Goal: Task Accomplishment & Management: Complete application form

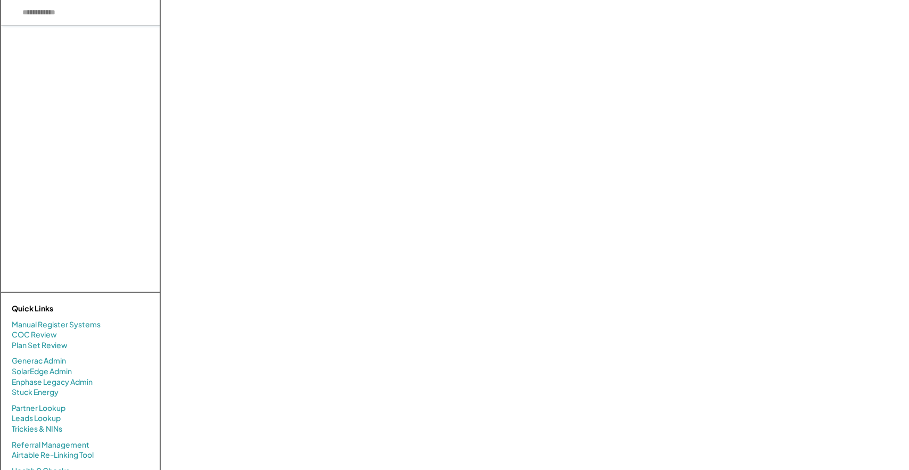
click at [83, 20] on input "input" at bounding box center [80, 13] width 159 height 26
paste input "**********"
type input "**********"
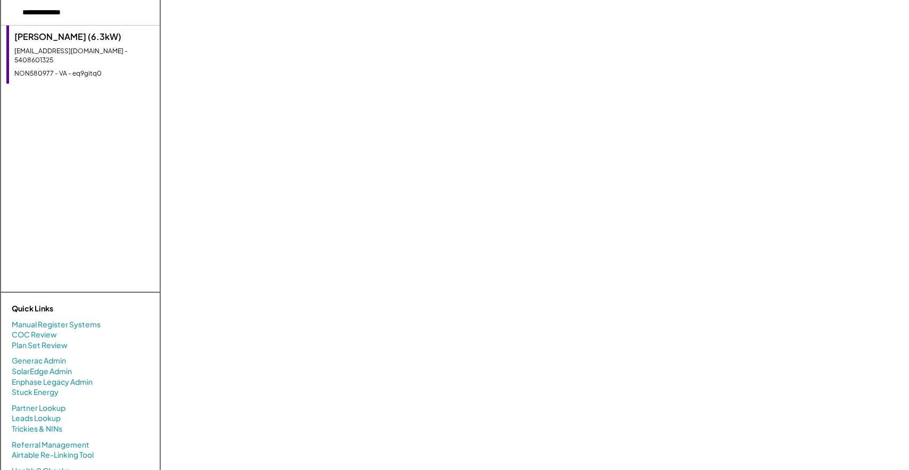
click at [71, 47] on div "davis99lad@gmail.com - 5408601325" at bounding box center [84, 56] width 140 height 18
select select "**********"
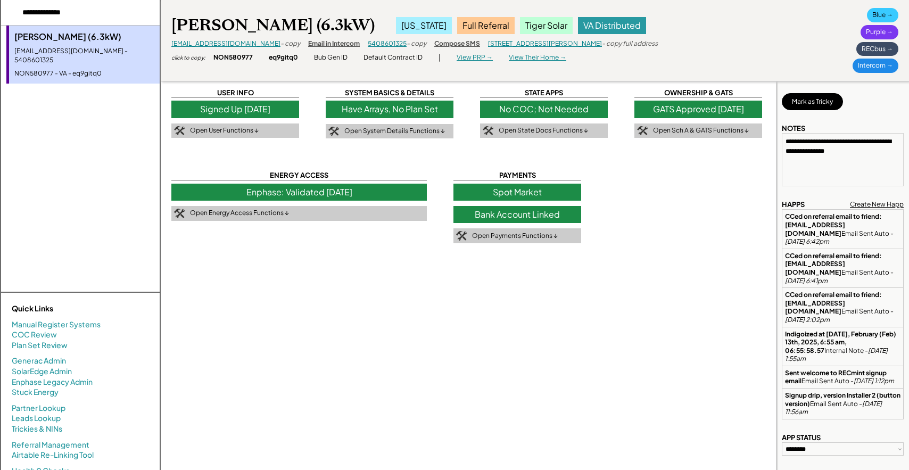
click at [281, 295] on div "USER INFO Signed Up 2/05/25 Open User Functions ↓ SYSTEM BASICS & DETAILS Have …" at bounding box center [540, 293] width 738 height 586
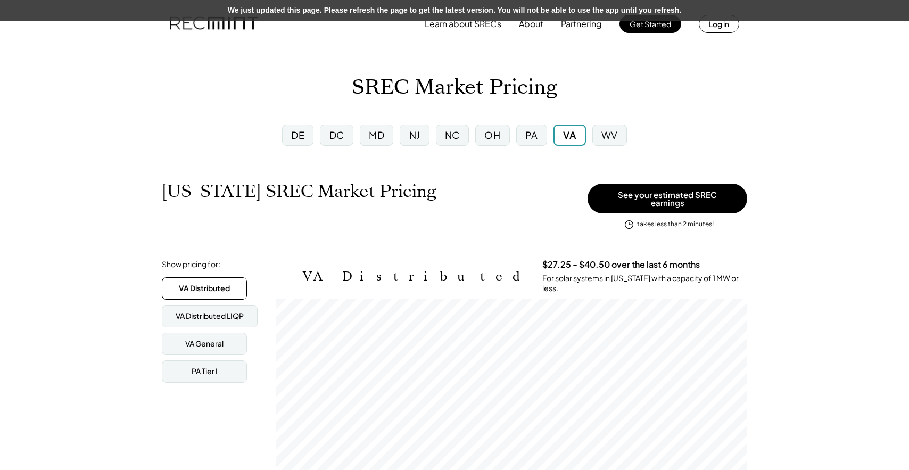
scroll to position [176, 471]
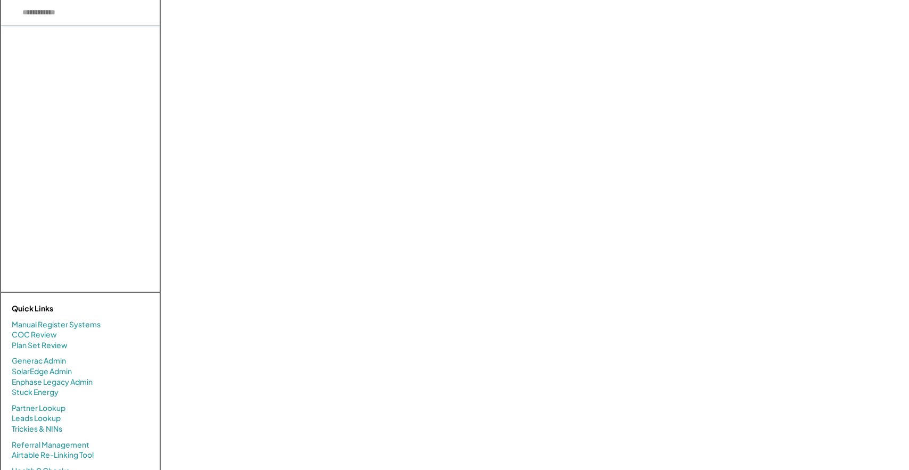
click at [88, 18] on input "input" at bounding box center [80, 13] width 159 height 26
paste input "*********"
type input "*********"
click at [44, 58] on div "Amy Burke (7.83kW) aburkert42@gmail.com - 7033078358 - VA - ajw8oqbd" at bounding box center [82, 55] width 153 height 58
select select "**********"
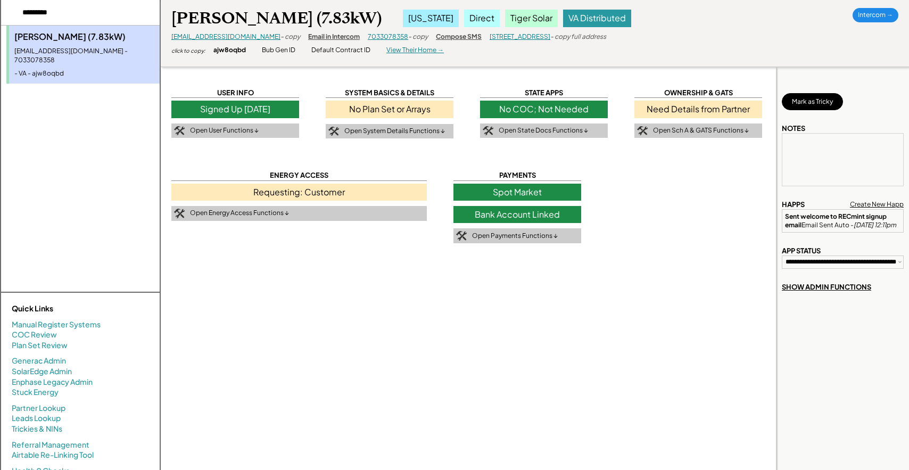
click at [281, 35] on div "- copy" at bounding box center [291, 36] width 20 height 9
click at [281, 37] on div "- copy" at bounding box center [291, 36] width 20 height 9
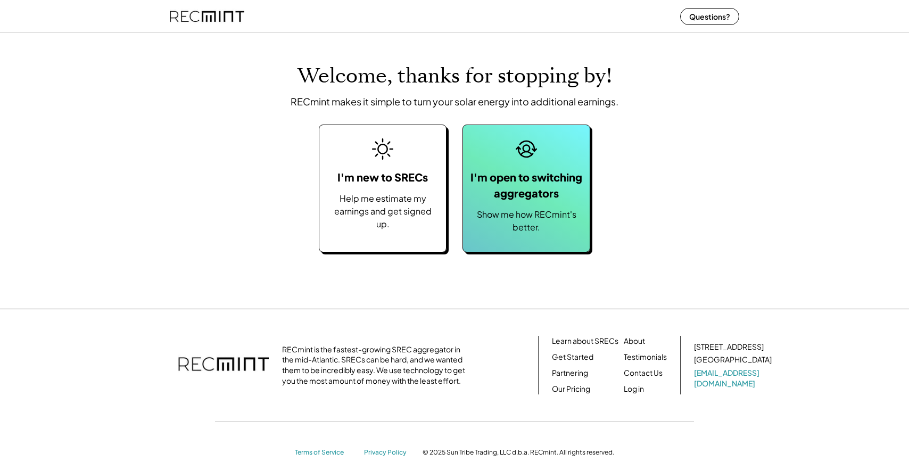
click at [525, 174] on div "I'm open to switching aggregators" at bounding box center [527, 185] width 116 height 32
click at [540, 180] on div "I'm open to switching aggregators" at bounding box center [527, 185] width 116 height 32
click at [522, 170] on div "I'm open to switching aggregators" at bounding box center [527, 185] width 116 height 32
click at [533, 187] on div "I'm open to switching aggregators" at bounding box center [527, 185] width 116 height 32
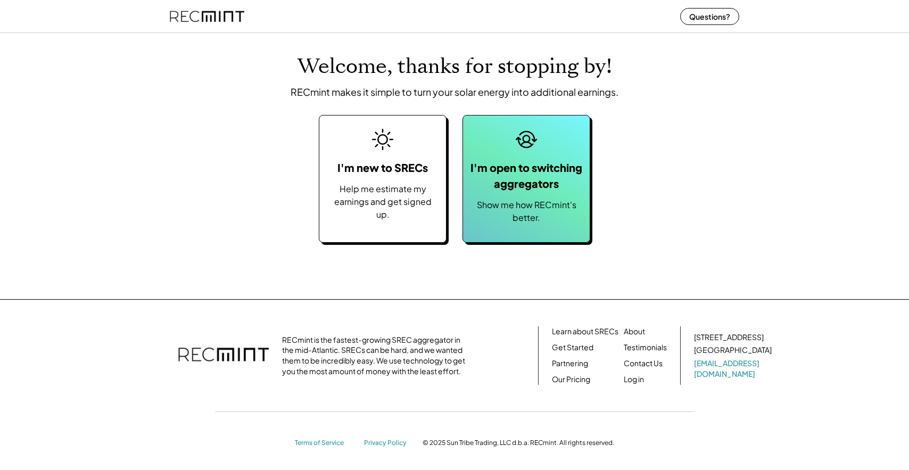
click at [552, 187] on div "I'm open to switching aggregators" at bounding box center [527, 176] width 116 height 32
click at [529, 197] on div "I'm open to switching aggregators Show me how RECmint's better." at bounding box center [527, 179] width 128 height 128
click at [576, 213] on div "Show me how RECmint's better." at bounding box center [527, 212] width 116 height 26
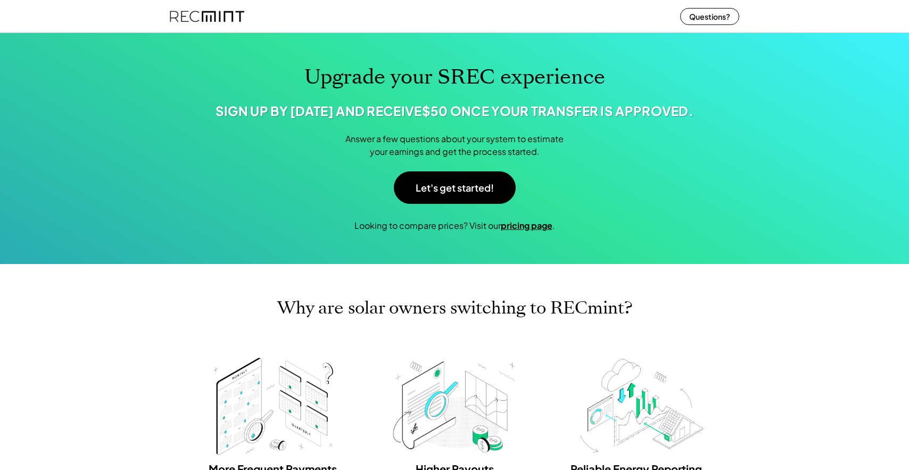
click at [525, 231] on strong "pricing page" at bounding box center [527, 225] width 52 height 11
click at [453, 202] on button "Let's get started!" at bounding box center [455, 187] width 122 height 32
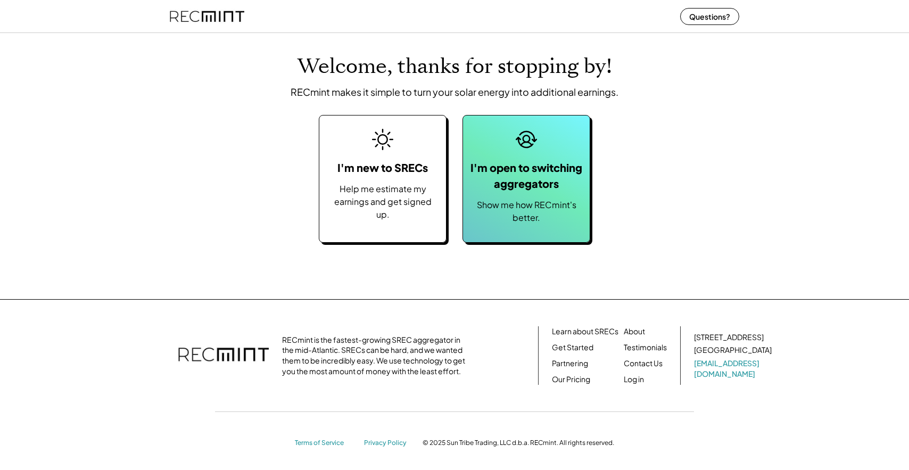
click at [548, 184] on div "I'm open to switching aggregators" at bounding box center [527, 176] width 116 height 32
click at [520, 196] on div "I'm open to switching aggregators Show me how RECmint's better." at bounding box center [527, 179] width 128 height 128
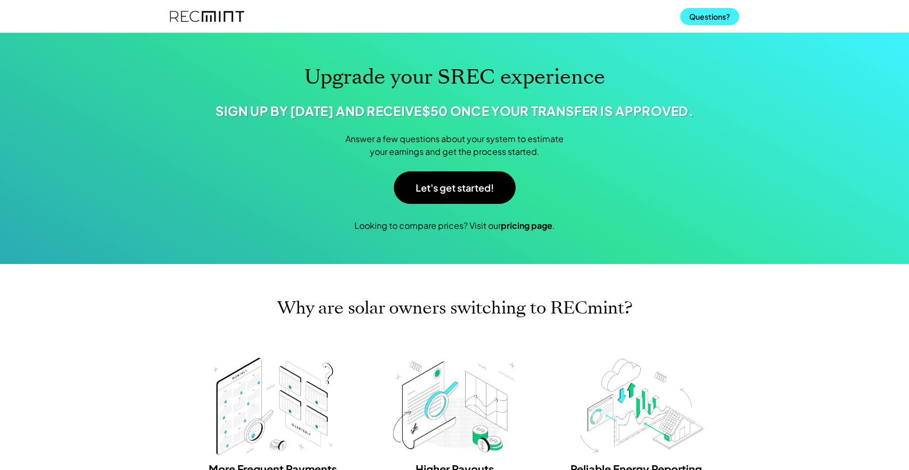
click at [697, 24] on button "Questions?" at bounding box center [709, 16] width 59 height 17
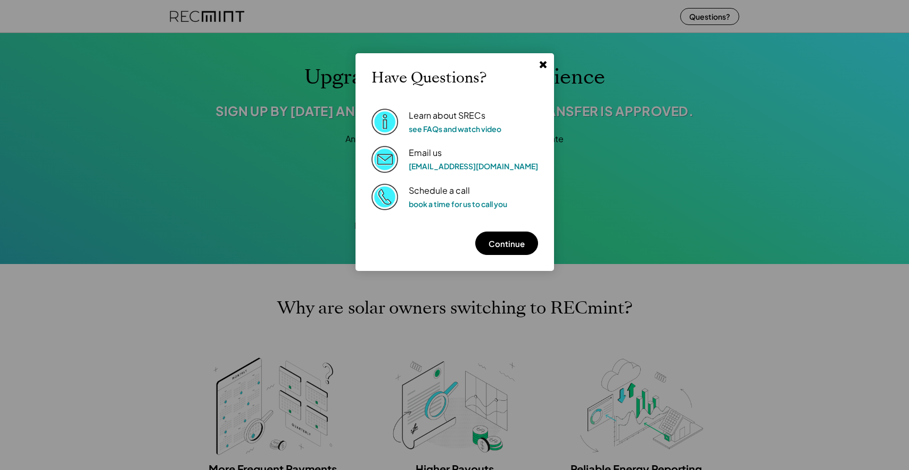
click at [539, 65] on use at bounding box center [542, 64] width 7 height 7
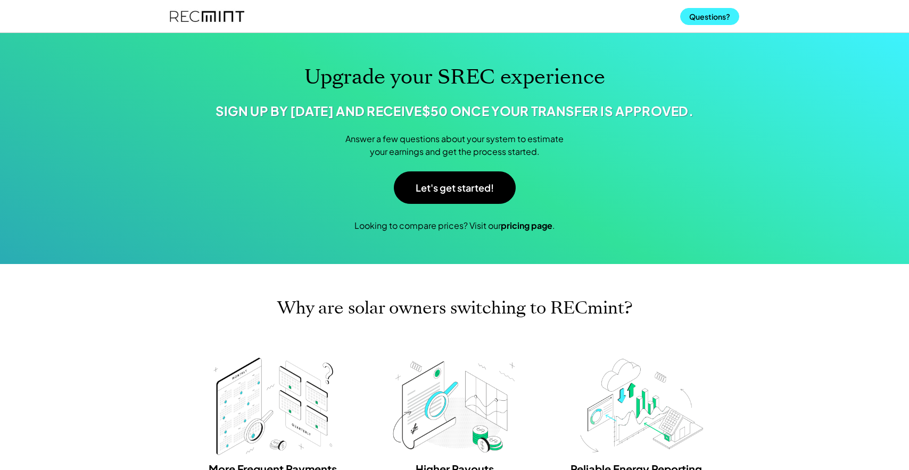
click at [703, 18] on button "Questions?" at bounding box center [709, 16] width 59 height 17
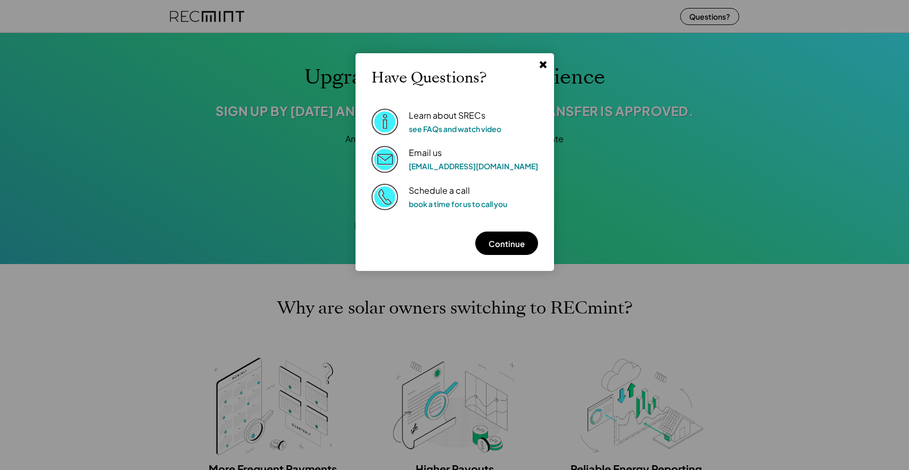
click at [538, 60] on icon at bounding box center [543, 64] width 10 height 10
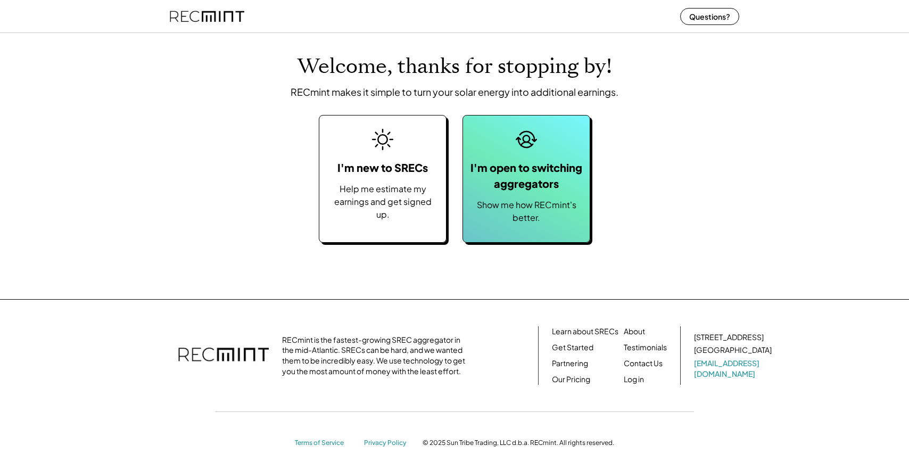
click at [531, 154] on div "I'm open to switching aggregators Show me how RECmint's better." at bounding box center [527, 179] width 128 height 128
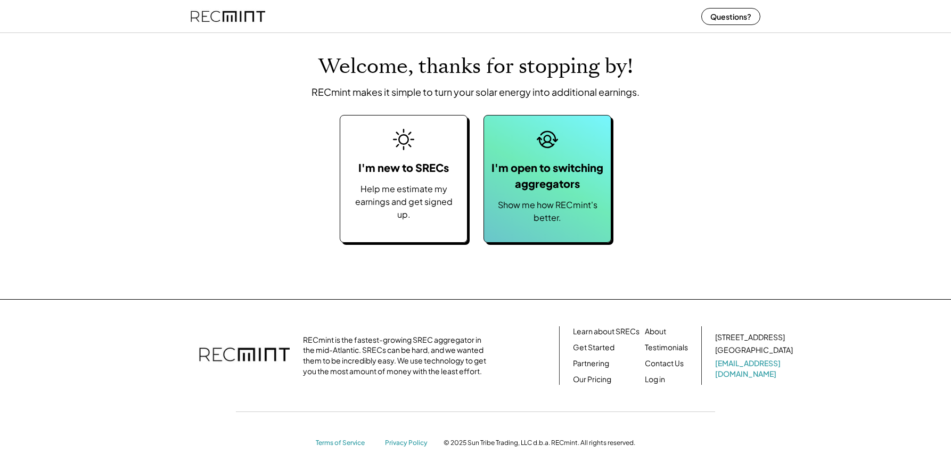
click at [560, 170] on div "I'm open to switching aggregators" at bounding box center [547, 176] width 116 height 32
click at [562, 188] on div "I'm open to switching aggregators" at bounding box center [547, 176] width 116 height 32
click at [569, 196] on div "I'm open to switching aggregators Show me how RECmint's better." at bounding box center [547, 179] width 128 height 128
click at [567, 191] on div "I'm open to switching aggregators" at bounding box center [547, 176] width 116 height 32
click at [511, 231] on div "I'm open to switching aggregators Show me how RECmint's better." at bounding box center [547, 179] width 128 height 128
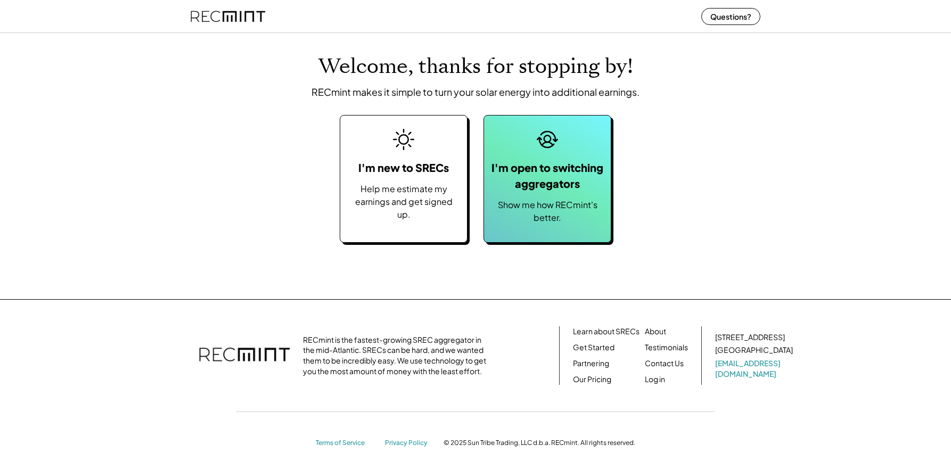
click at [574, 204] on div "Show me how RECmint's better." at bounding box center [547, 212] width 116 height 26
click at [553, 140] on icon at bounding box center [547, 139] width 21 height 21
click at [549, 183] on div "I'm open to switching aggregators" at bounding box center [547, 176] width 116 height 32
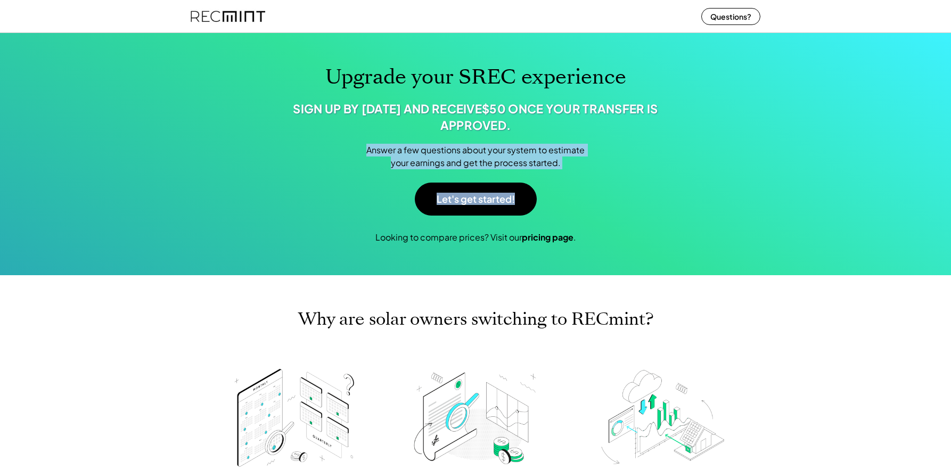
drag, startPoint x: 366, startPoint y: 149, endPoint x: 539, endPoint y: 207, distance: 182.7
click at [539, 207] on div "Answer a few questions about your system to estimate your earnings and get the …" at bounding box center [475, 182] width 532 height 77
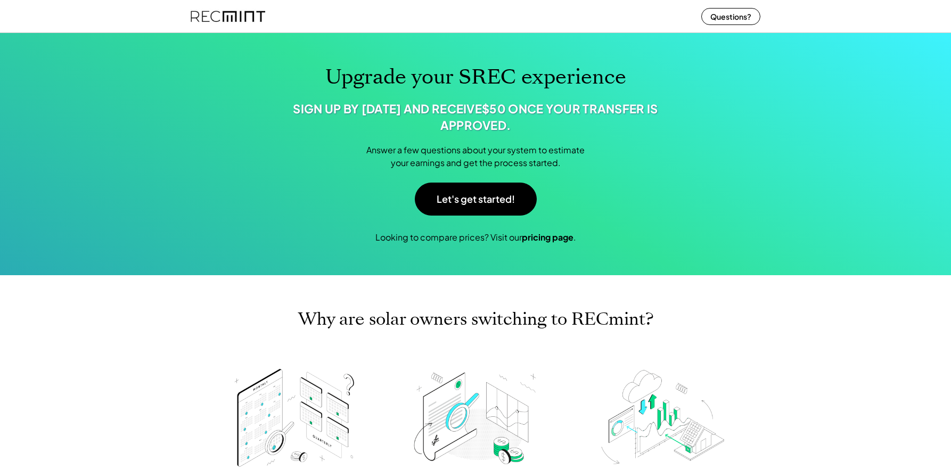
click at [621, 246] on div "Upgrade your SREC experience SIGN UP BY NOVEMBER 15TH AND RECEIVE $50 ONCE YOUR…" at bounding box center [475, 154] width 951 height 242
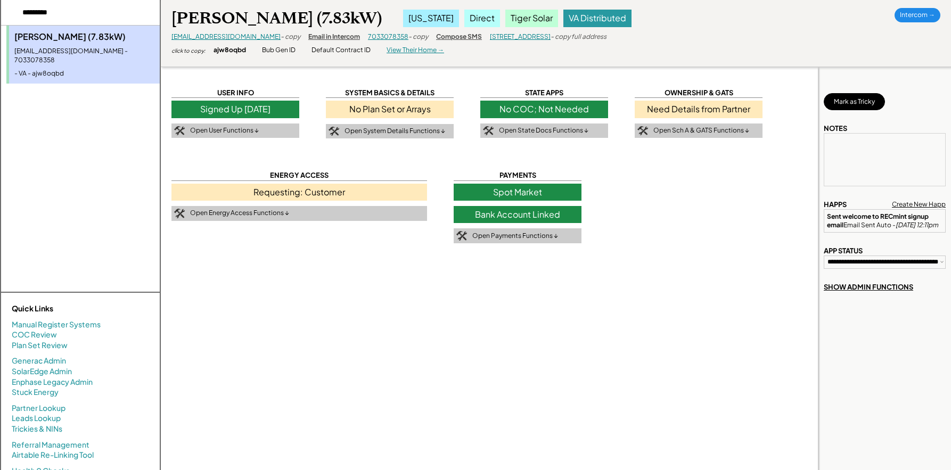
select select "**********"
drag, startPoint x: 73, startPoint y: 14, endPoint x: 0, endPoint y: -14, distance: 78.0
click at [0, 0] on html "Amy Burke (7.83kW) aburkert42@gmail.com - 7033078358 - VA - ajw8oqbd Quick Link…" at bounding box center [475, 235] width 951 height 470
type input "*"
type input "**********"
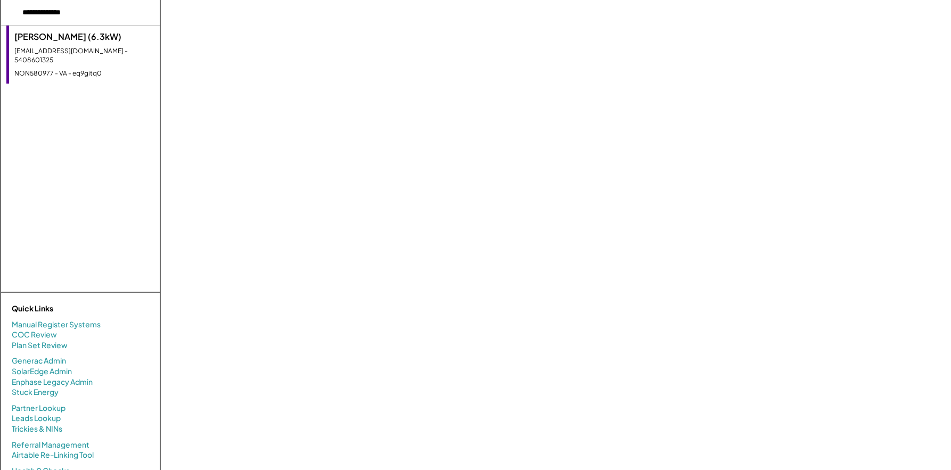
click at [79, 47] on div "davis99lad@gmail.com - 5408601325" at bounding box center [84, 56] width 140 height 18
type textarea "**********"
select select "**********"
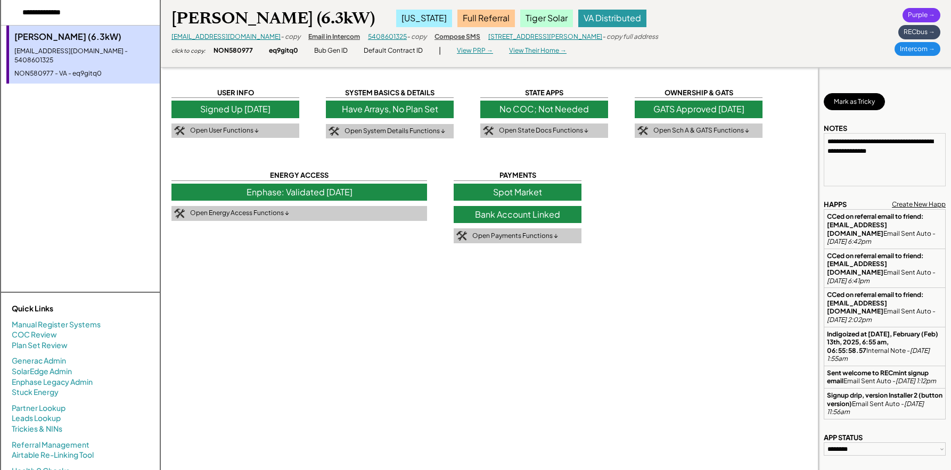
click at [281, 35] on div "- copy" at bounding box center [291, 36] width 20 height 9
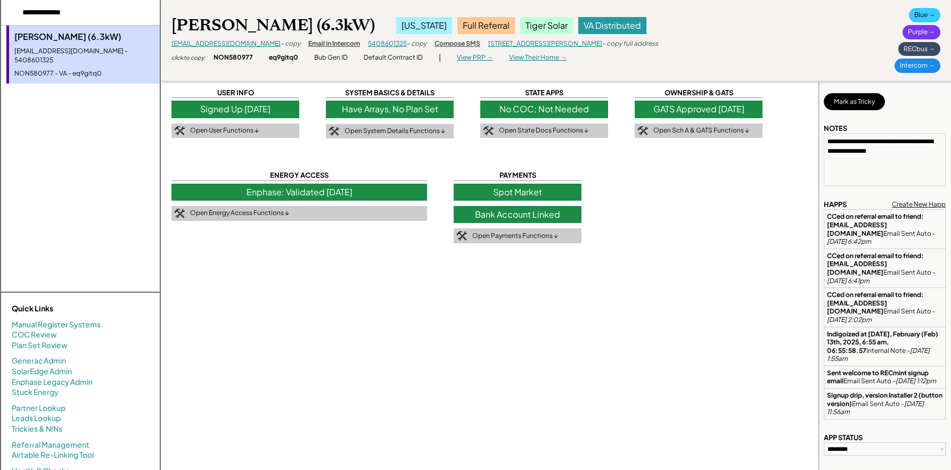
click at [281, 42] on div "- copy" at bounding box center [291, 43] width 20 height 9
drag, startPoint x: 80, startPoint y: 11, endPoint x: 0, endPoint y: 6, distance: 80.0
click at [0, 6] on div "Lorraine Davis (6.3kW) davis99lad@gmail.com - 5408601325 NON580977 - VA - eq9gi…" at bounding box center [80, 275] width 160 height 551
type input "*********"
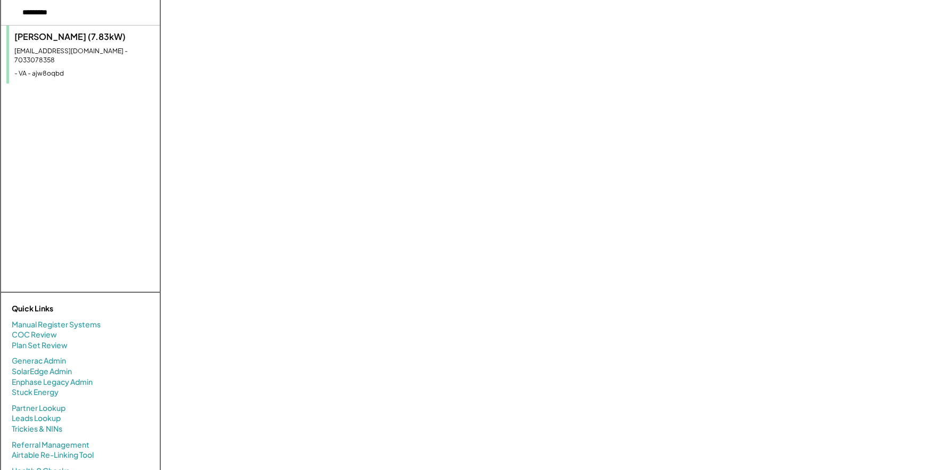
click at [55, 34] on div "Amy Burke (7.83kW)" at bounding box center [84, 37] width 140 height 12
select select "**********"
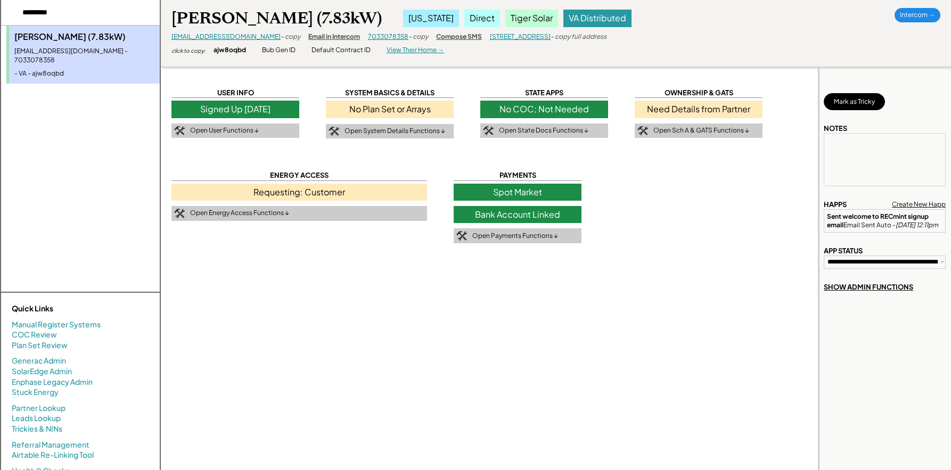
click at [281, 37] on div "- copy" at bounding box center [291, 36] width 20 height 9
click at [229, 50] on div "ajw8oqbd" at bounding box center [229, 50] width 32 height 9
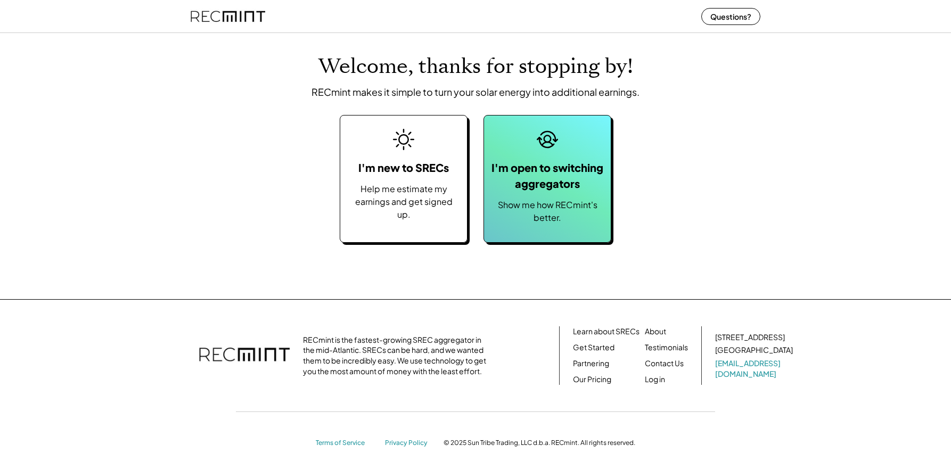
click at [549, 164] on div "I'm open to switching aggregators" at bounding box center [547, 176] width 116 height 32
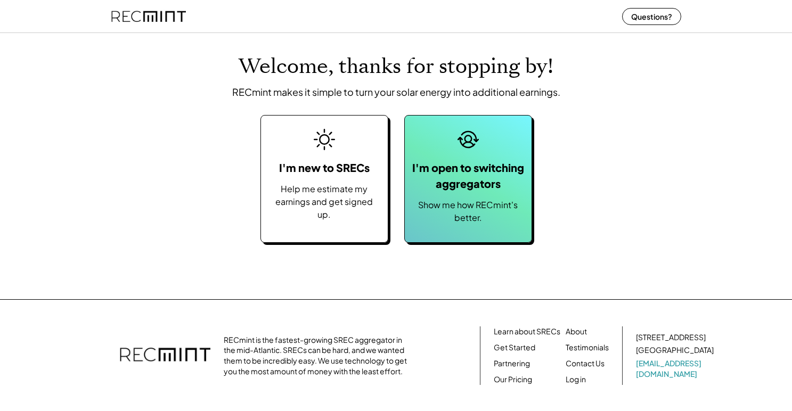
click at [466, 237] on div "I'm open to switching aggregators Show me how RECmint's better." at bounding box center [468, 179] width 128 height 128
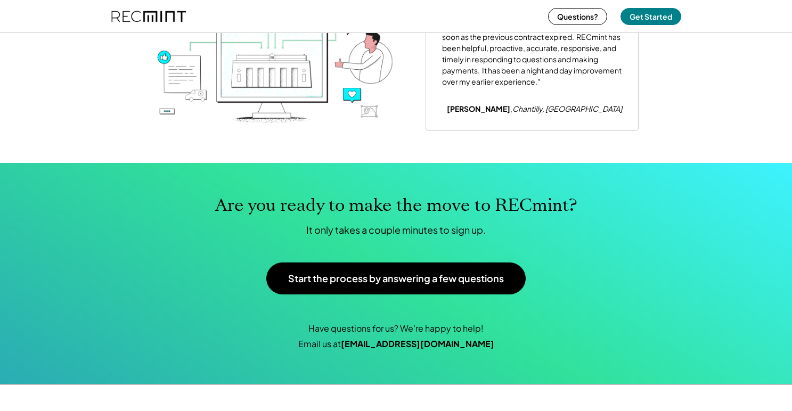
scroll to position [1565, 0]
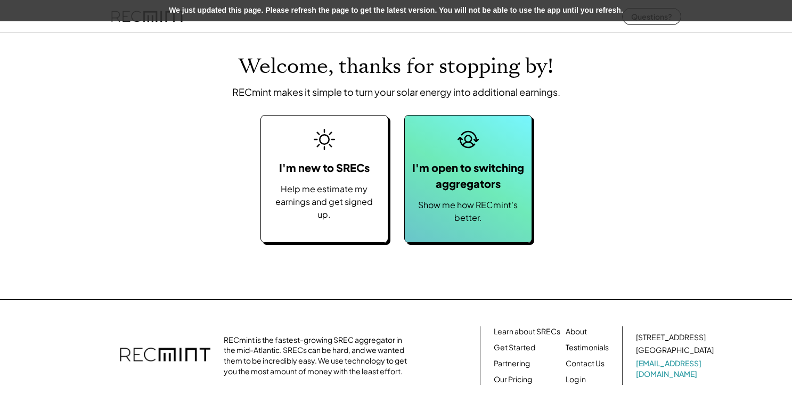
click at [470, 195] on div "I'm open to switching aggregators Show me how RECmint's better." at bounding box center [468, 179] width 128 height 128
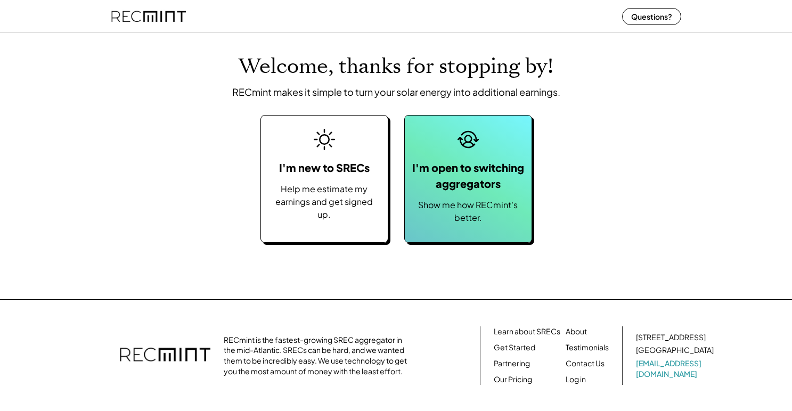
click at [519, 180] on div "I'm open to switching aggregators" at bounding box center [468, 176] width 116 height 32
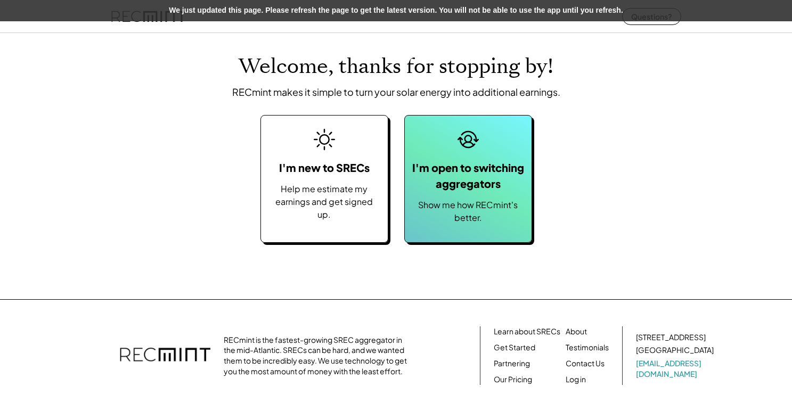
click at [457, 150] on button at bounding box center [468, 139] width 27 height 27
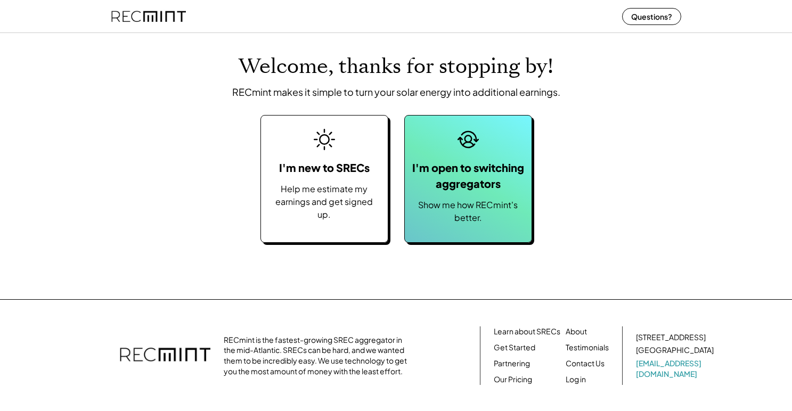
click at [485, 130] on div "I'm open to switching aggregators Show me how RECmint's better." at bounding box center [468, 179] width 128 height 128
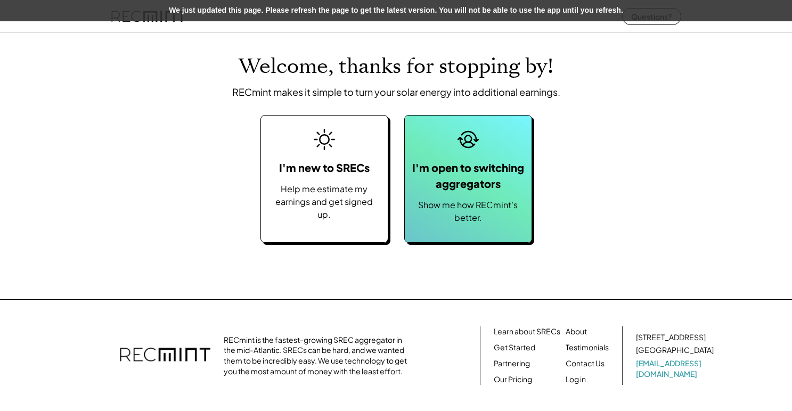
click at [469, 150] on button at bounding box center [468, 139] width 27 height 27
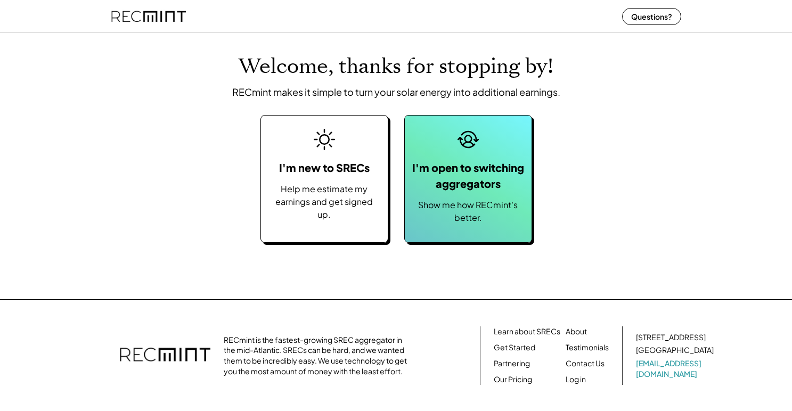
click at [500, 158] on div "I'm open to switching aggregators Show me how RECmint's better." at bounding box center [468, 179] width 128 height 128
click at [492, 136] on div "I'm open to switching aggregators Show me how RECmint's better." at bounding box center [468, 179] width 128 height 128
click at [498, 185] on div "I'm open to switching aggregators" at bounding box center [468, 176] width 116 height 32
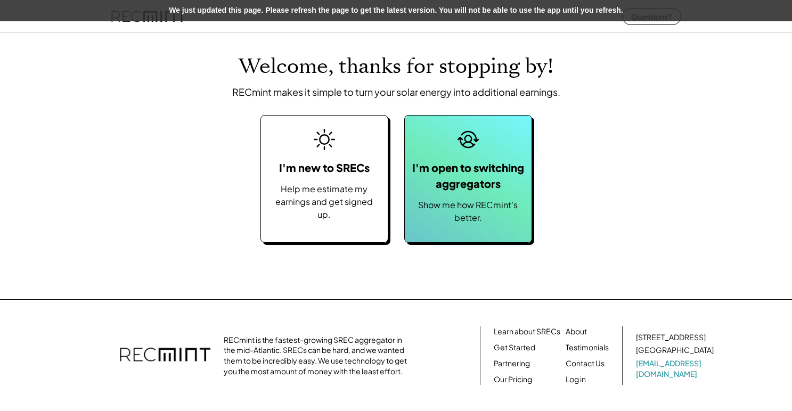
click at [481, 145] on div "I'm open to switching aggregators Show me how RECmint's better." at bounding box center [468, 179] width 128 height 128
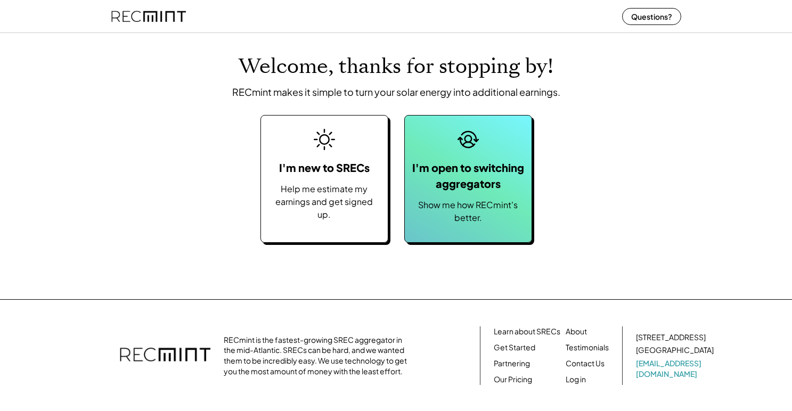
click at [495, 203] on div "Show me how RECmint's better." at bounding box center [468, 212] width 116 height 26
click at [478, 172] on div "I'm open to switching aggregators" at bounding box center [468, 176] width 116 height 32
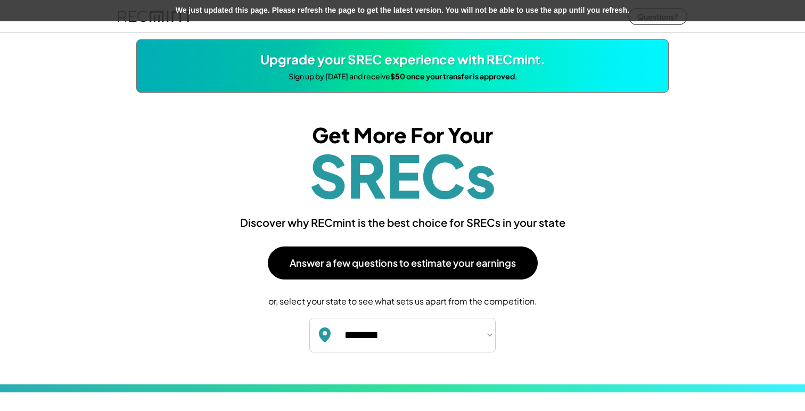
select select "**********"
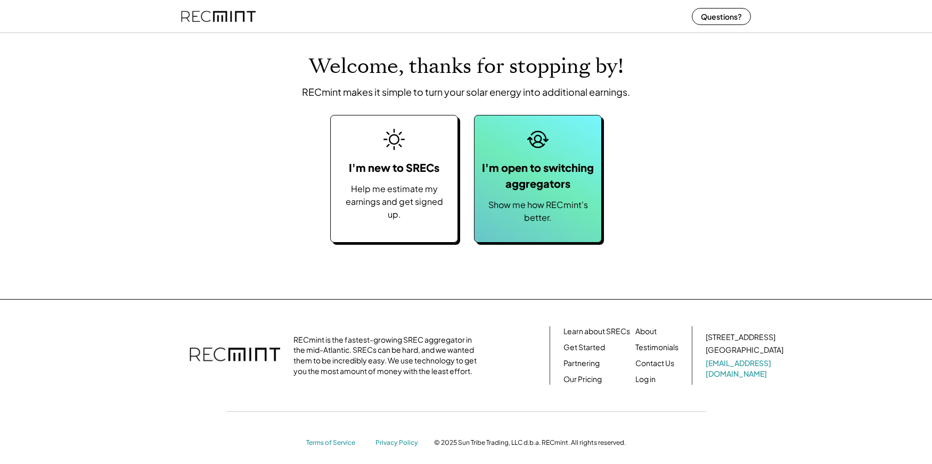
click at [540, 171] on div "I'm open to switching aggregators" at bounding box center [538, 176] width 116 height 32
click at [524, 190] on div "I'm open to switching aggregators" at bounding box center [538, 176] width 116 height 32
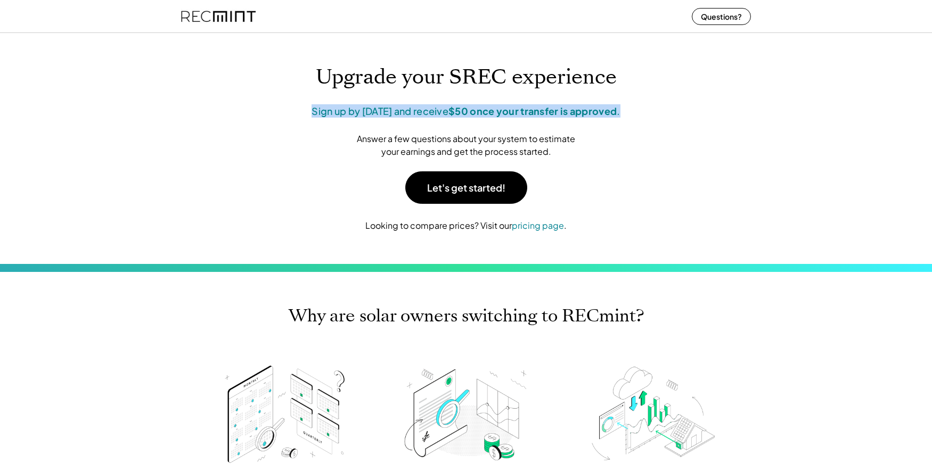
drag, startPoint x: 642, startPoint y: 113, endPoint x: 266, endPoint y: 114, distance: 375.9
click at [266, 114] on div "Sign up by November 15th and receive $50 once your transfer is approved ." at bounding box center [466, 110] width 532 height 13
copy div "Sign up by November 15th and receive $50 once your transfer is approved ."
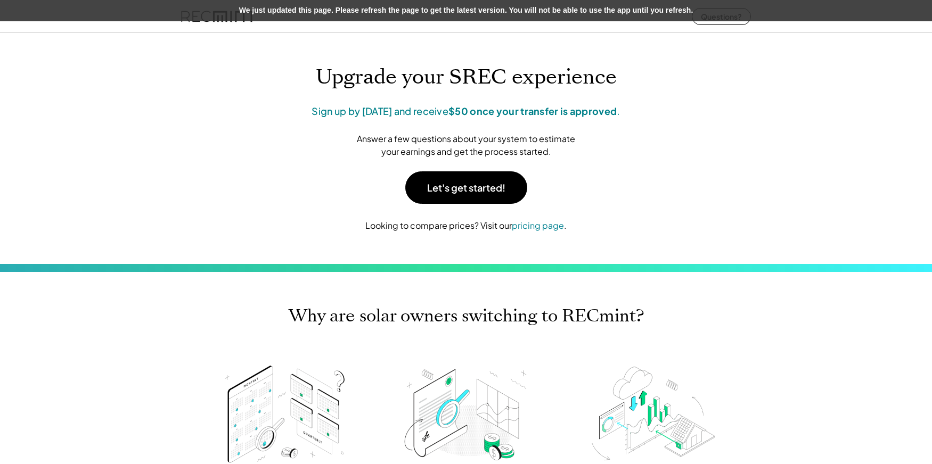
click at [174, 192] on div "Upgrade your SREC experience Sign up by November 15th and receive $50 once your…" at bounding box center [466, 148] width 932 height 231
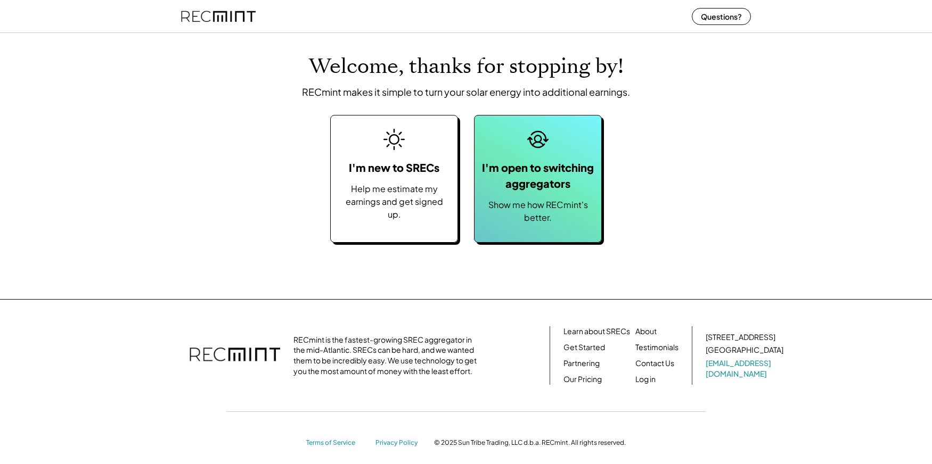
click at [561, 182] on div "I'm open to switching aggregators" at bounding box center [538, 176] width 116 height 32
click at [541, 165] on div "I'm open to switching aggregators" at bounding box center [538, 176] width 116 height 32
click at [528, 223] on div "Show me how RECmint's better." at bounding box center [538, 212] width 116 height 26
click at [508, 165] on div "I'm open to switching aggregators" at bounding box center [538, 176] width 116 height 32
click at [543, 219] on div "Show me how RECmint's better." at bounding box center [538, 212] width 116 height 26
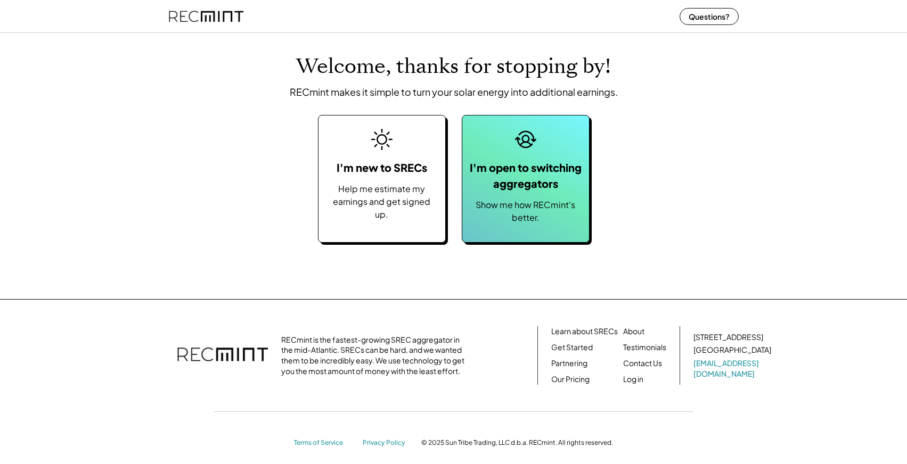
click at [530, 128] on button at bounding box center [525, 139] width 27 height 27
click at [502, 174] on div "I'm open to switching aggregators" at bounding box center [525, 176] width 116 height 32
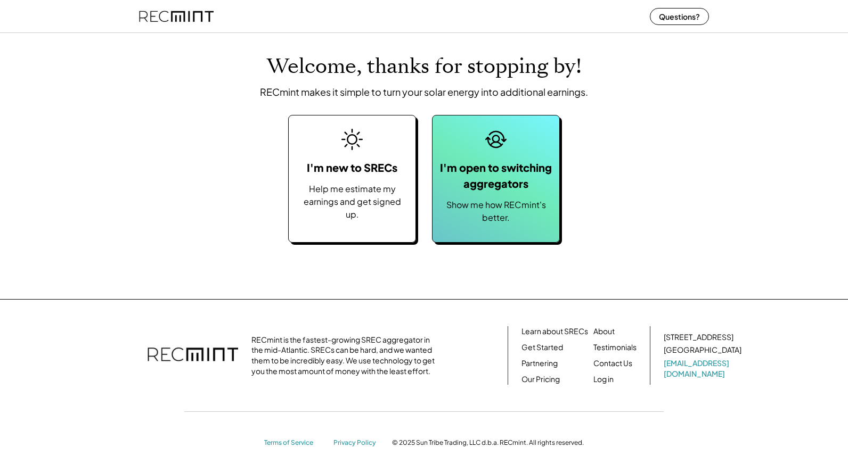
click at [483, 224] on div "Show me how RECmint's better." at bounding box center [496, 212] width 116 height 26
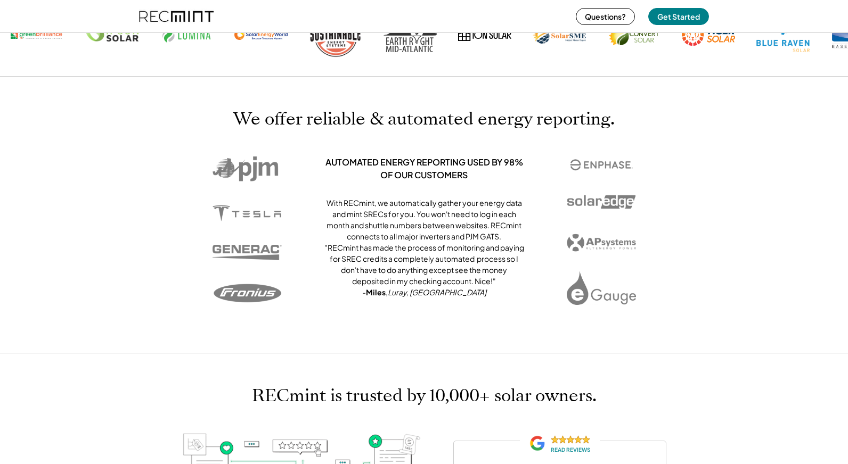
scroll to position [1520, 0]
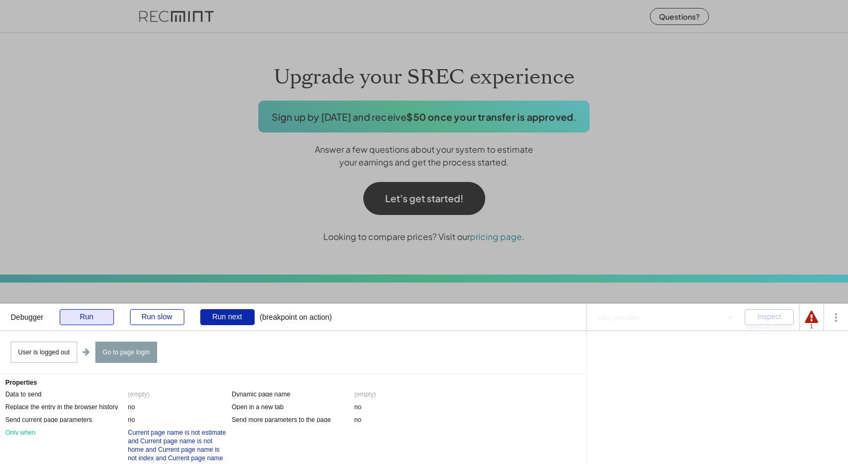
click at [94, 320] on div "Run" at bounding box center [87, 317] width 54 height 16
click at [81, 314] on div "Run" at bounding box center [87, 317] width 54 height 16
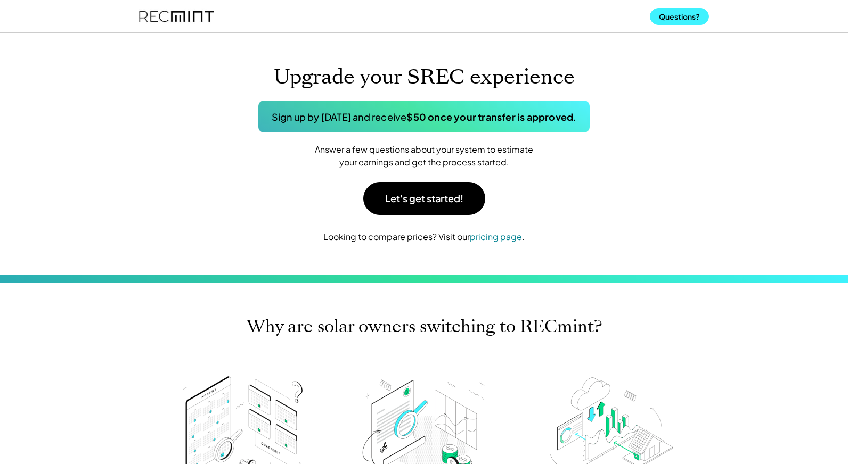
click at [666, 18] on button "Questions?" at bounding box center [679, 16] width 59 height 17
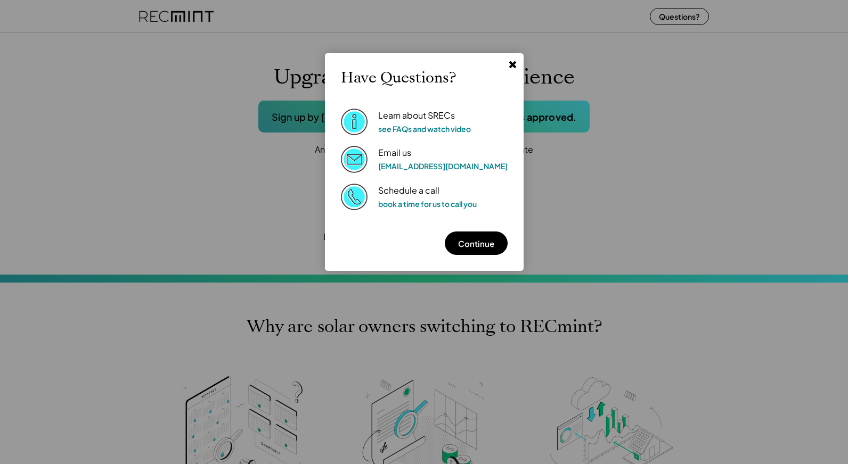
click at [507, 61] on icon at bounding box center [512, 64] width 10 height 10
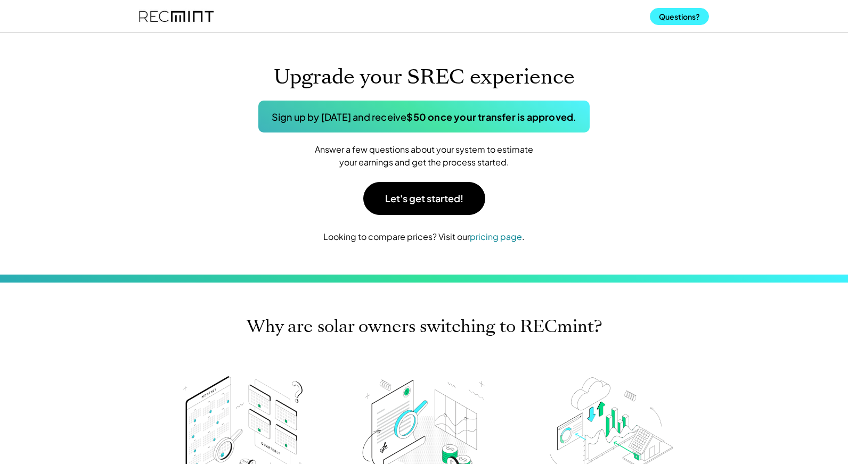
click at [670, 23] on button "Questions?" at bounding box center [679, 16] width 59 height 17
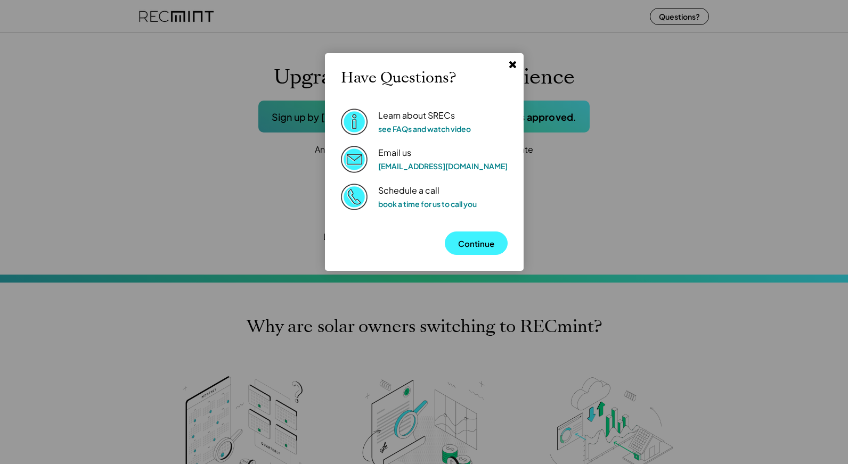
click at [455, 247] on button "Continue" at bounding box center [476, 243] width 63 height 23
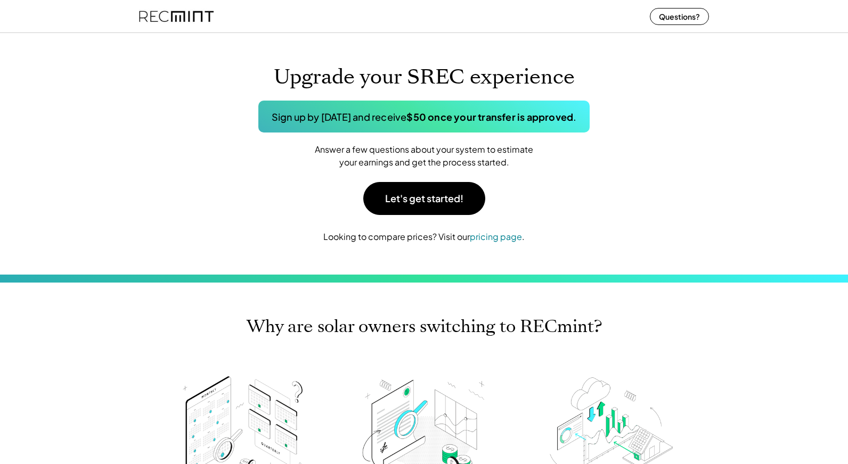
click at [182, 23] on img at bounding box center [176, 16] width 75 height 28
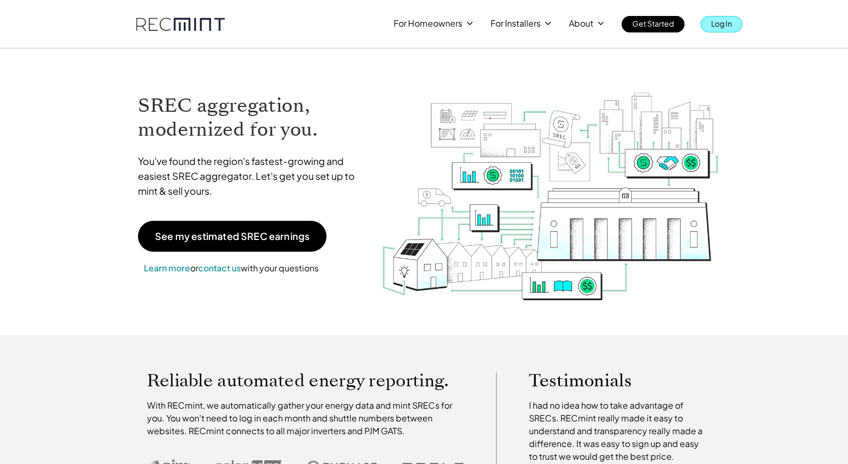
click at [721, 28] on p "Log In" at bounding box center [721, 23] width 21 height 15
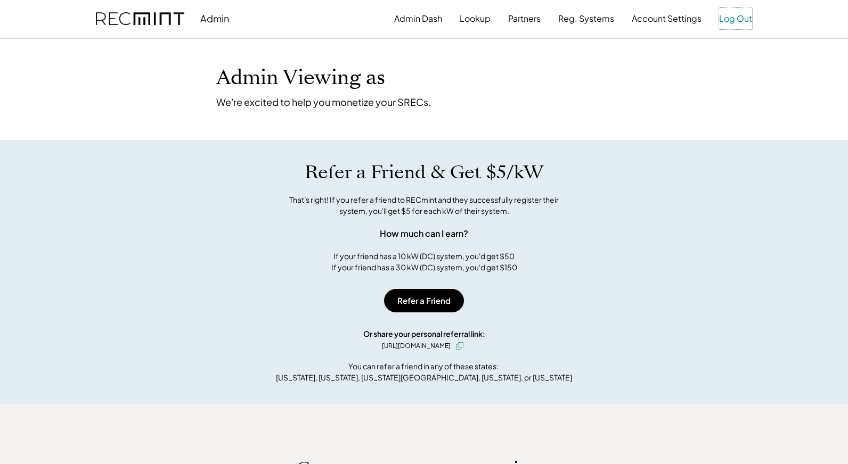
click at [738, 19] on button "Log Out" at bounding box center [735, 18] width 33 height 21
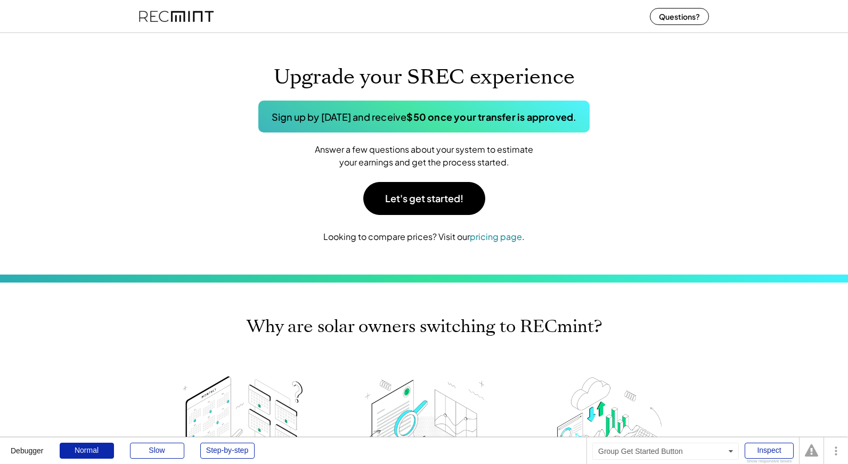
click at [158, 190] on div "Answer a few questions about your system to estimate your earnings and get the …" at bounding box center [424, 181] width 532 height 77
click at [769, 447] on div "Inspect" at bounding box center [768, 451] width 49 height 16
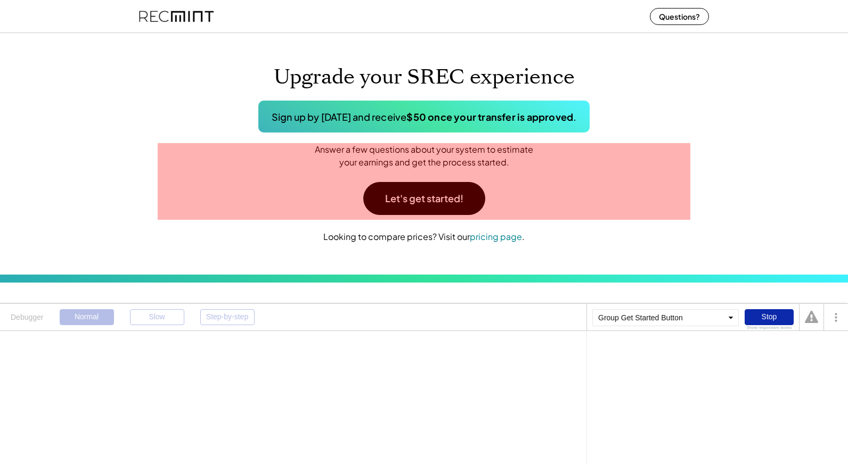
click at [518, 203] on div "Answer a few questions about your system to estimate your earnings and get the …" at bounding box center [424, 181] width 532 height 77
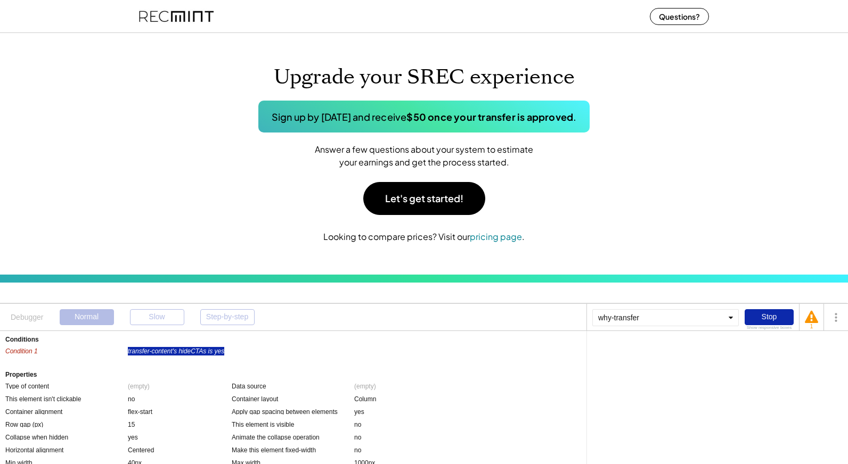
click at [188, 351] on div "transfer-content's hideCTAs is yes" at bounding box center [176, 351] width 96 height 9
click at [648, 351] on div "'s hideCTAs" at bounding box center [654, 350] width 34 height 6
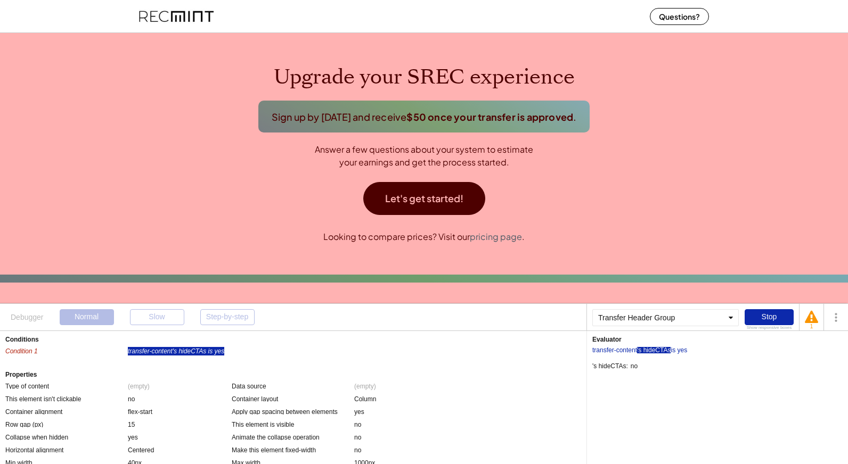
click at [97, 120] on div "Upgrade your SREC experience Sign up by November 15th and receive $50 once your…" at bounding box center [424, 154] width 848 height 242
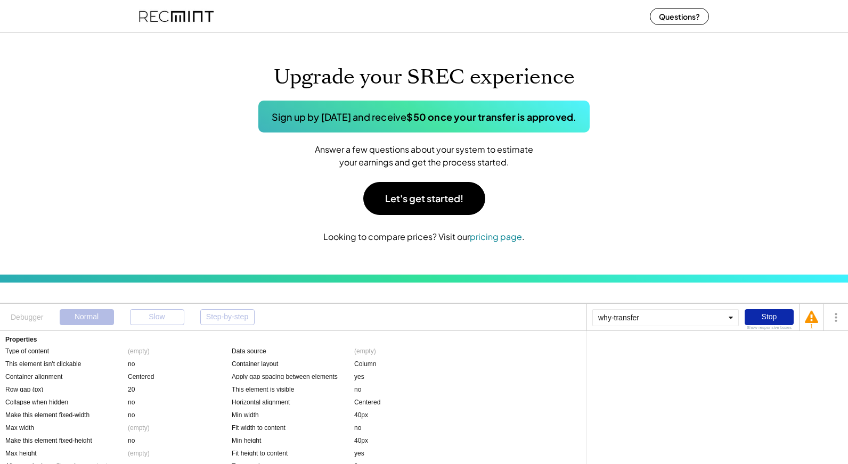
click at [633, 321] on div "why-transfer" at bounding box center [665, 317] width 146 height 17
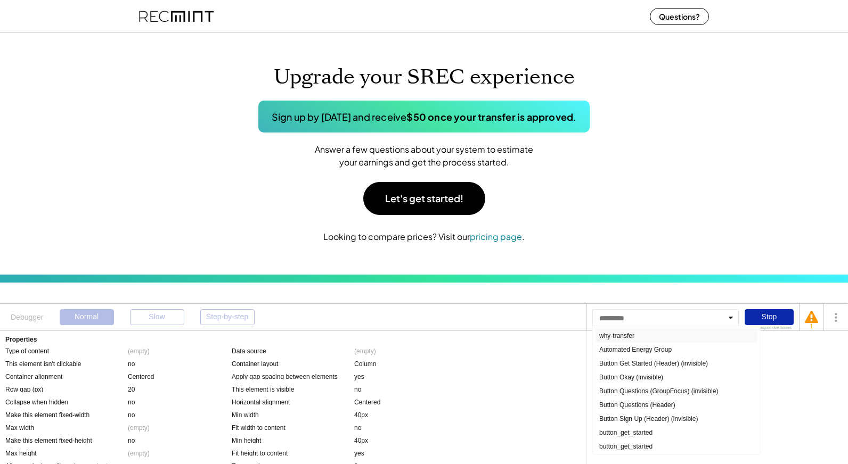
click at [622, 331] on div "why-transfer" at bounding box center [676, 336] width 162 height 14
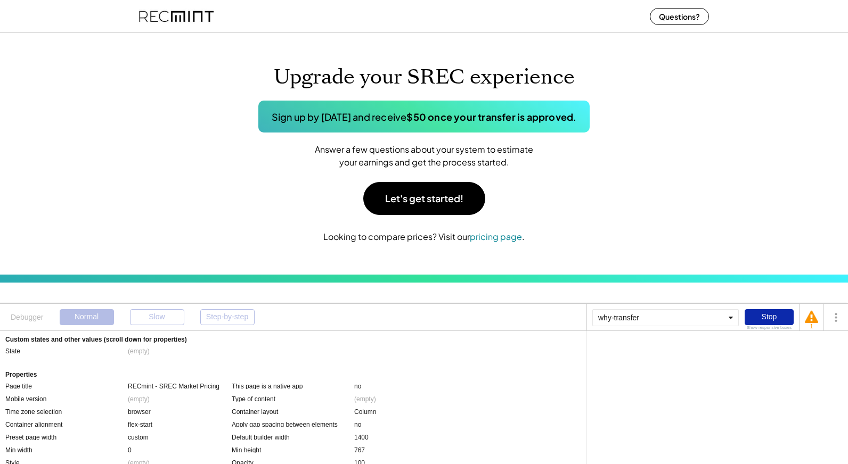
click at [135, 358] on div "Custom states and other values (scroll down for properties) State This user is …" at bounding box center [293, 397] width 586 height 133
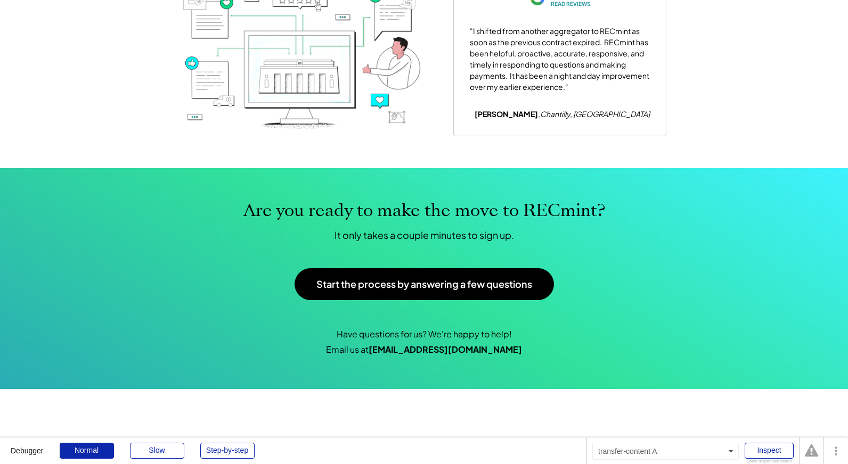
scroll to position [1422, 0]
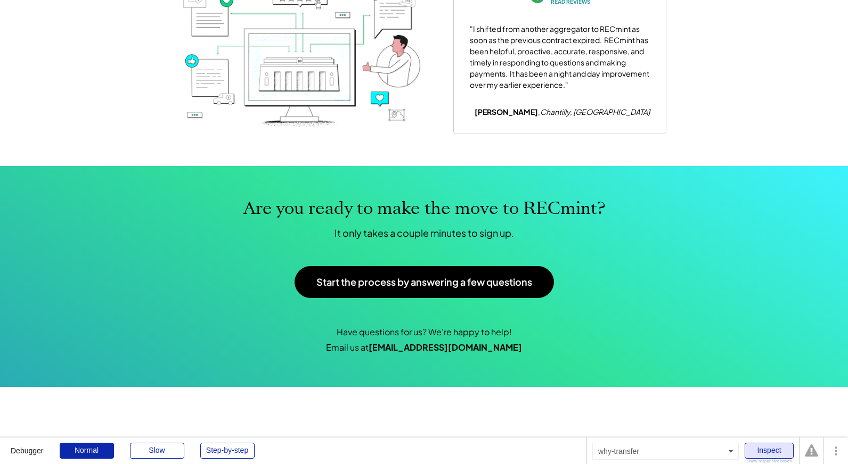
click at [760, 447] on div "Inspect" at bounding box center [768, 451] width 49 height 16
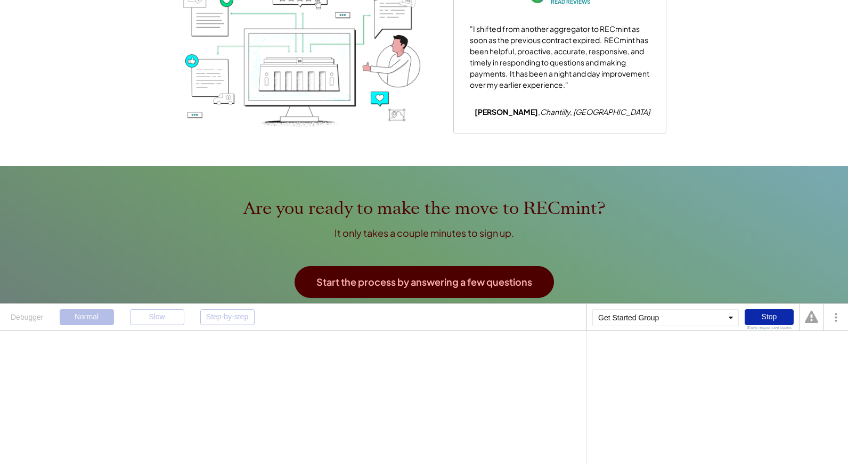
click at [762, 208] on div "Are you ready to make the move to RECmint? It only takes a couple minutes to si…" at bounding box center [424, 276] width 848 height 221
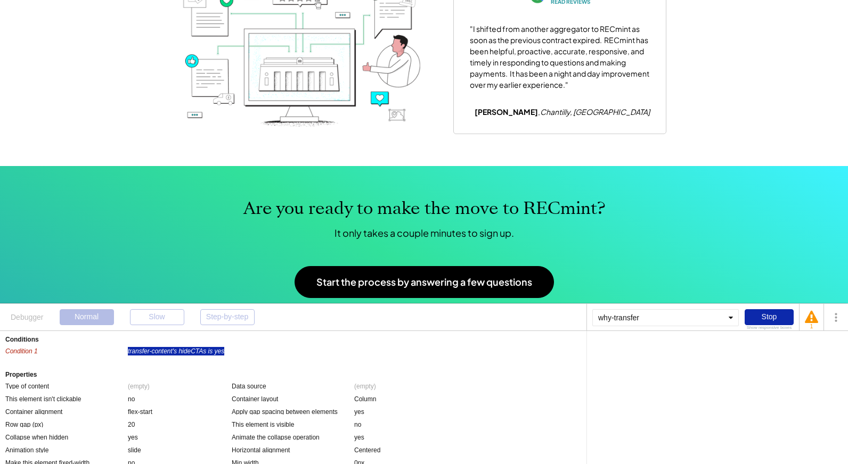
click at [186, 352] on div "transfer-content's hideCTAs is yes" at bounding box center [176, 351] width 96 height 9
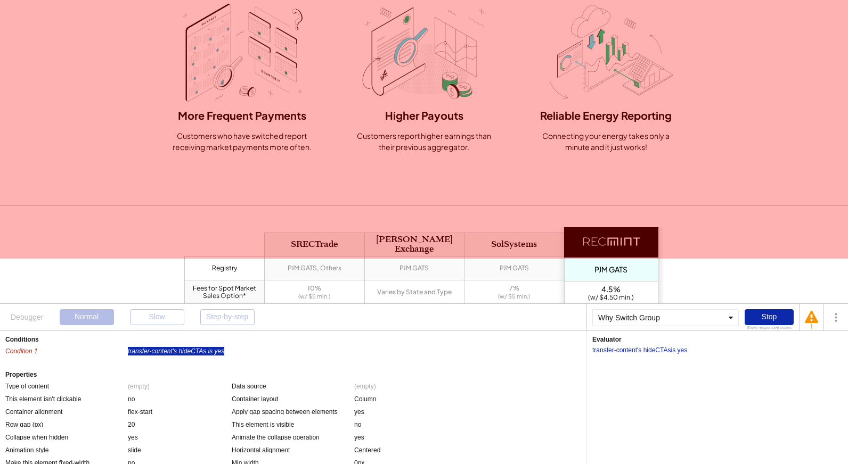
scroll to position [0, 0]
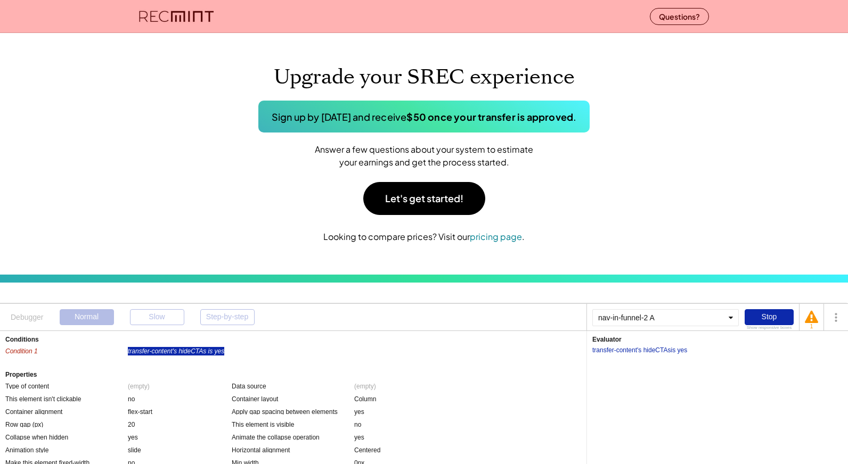
click at [267, 17] on div "Questions?" at bounding box center [423, 16] width 591 height 32
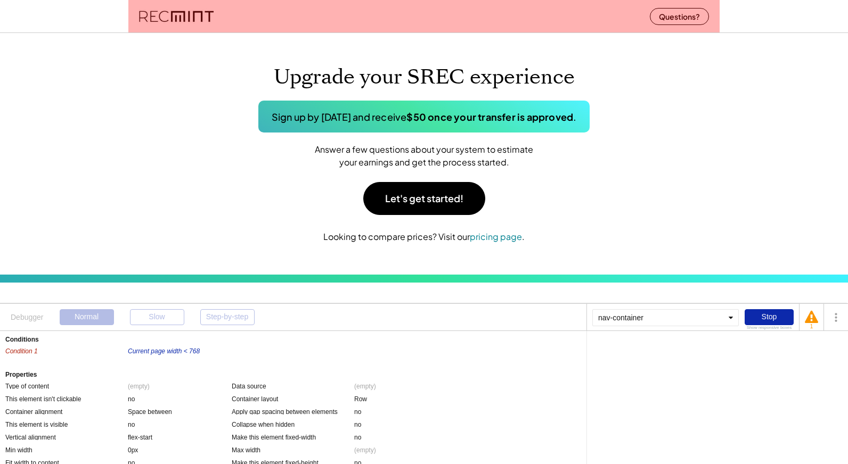
click at [334, 27] on div "Questions?" at bounding box center [423, 16] width 591 height 32
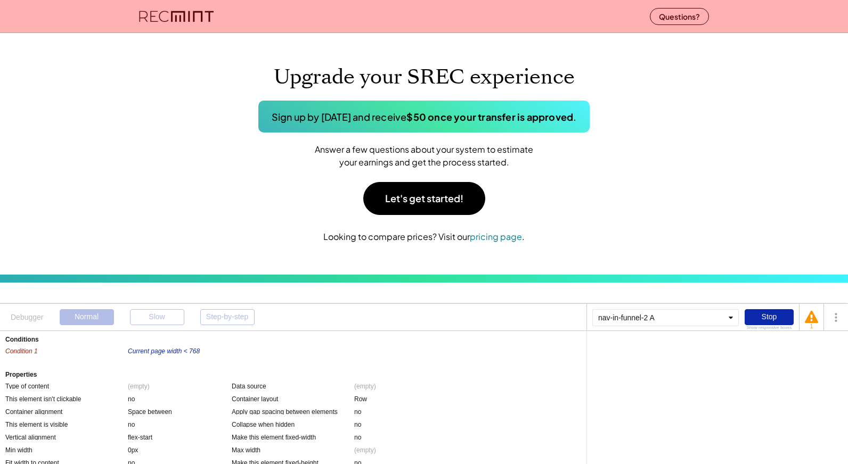
click at [85, 25] on div "Questions?" at bounding box center [424, 16] width 848 height 33
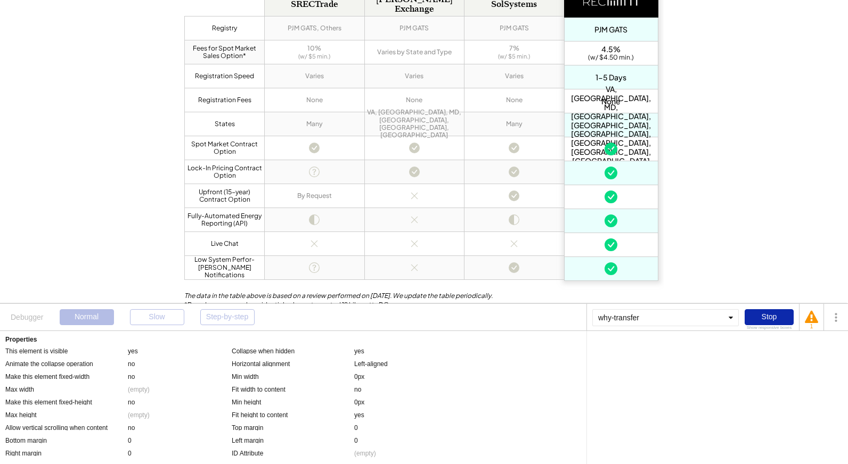
scroll to position [604, 0]
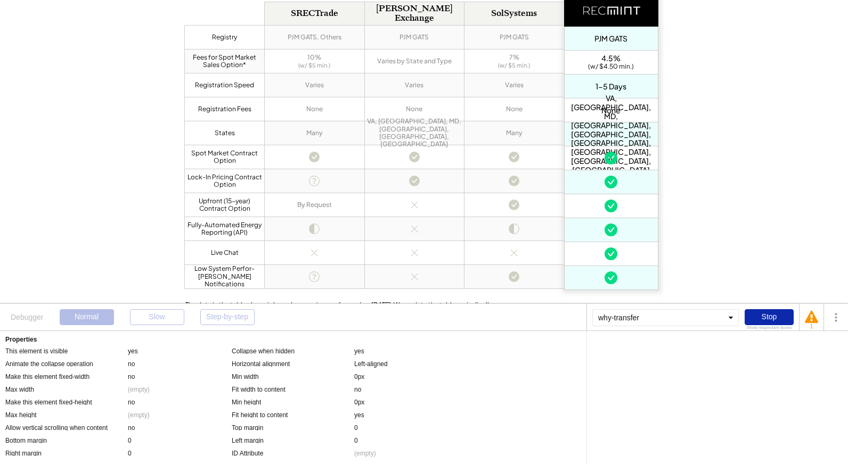
click at [634, 317] on div "why-transfer" at bounding box center [665, 317] width 146 height 17
type input "*"
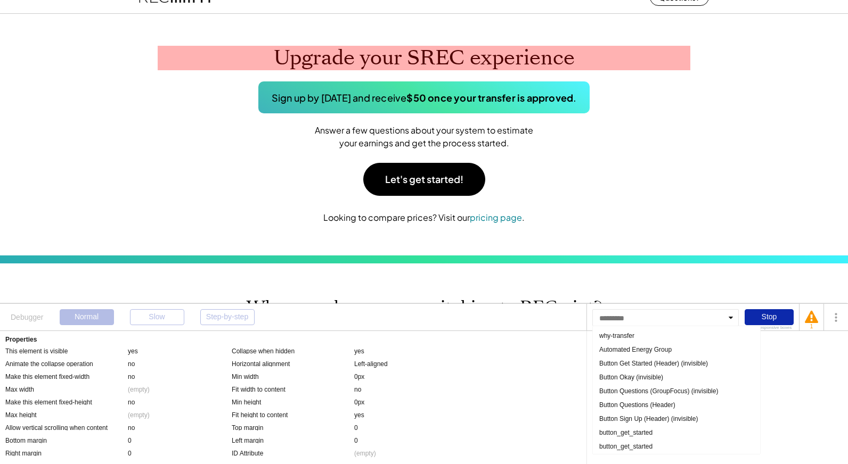
scroll to position [0, 0]
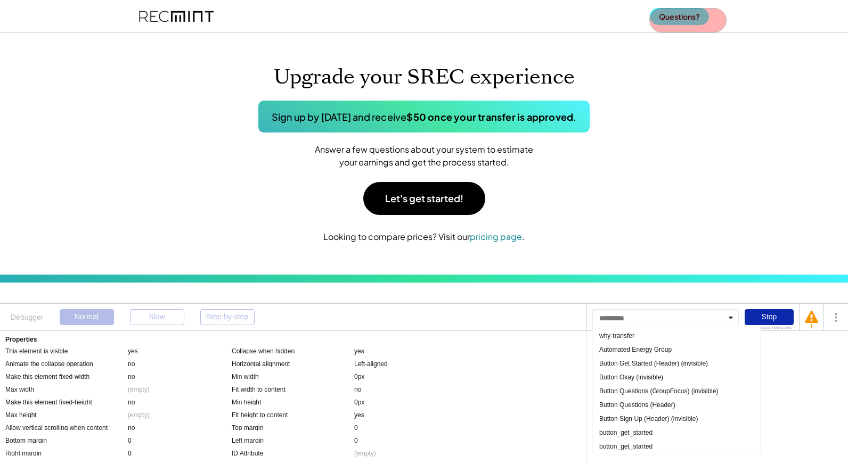
click at [666, 16] on button "Questions?" at bounding box center [679, 16] width 59 height 17
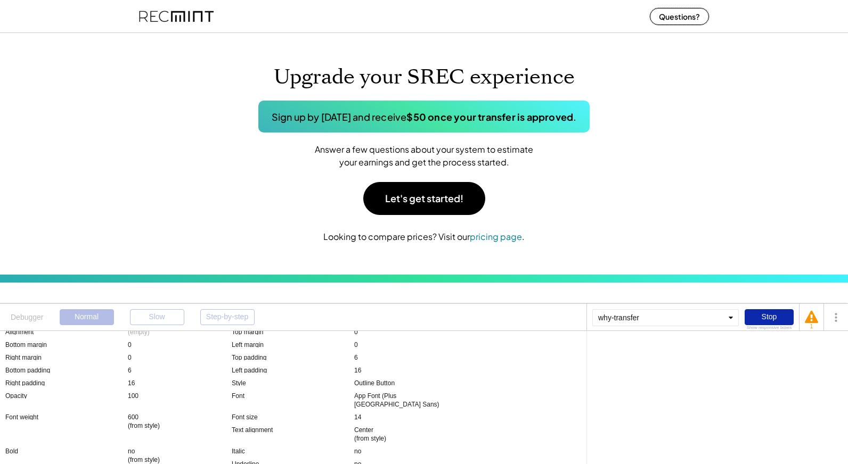
scroll to position [336, 0]
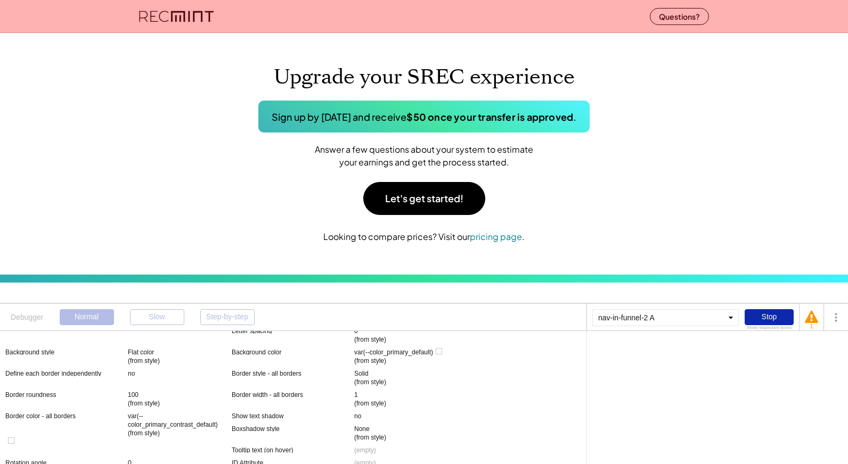
click at [93, 22] on div "Questions?" at bounding box center [424, 16] width 848 height 33
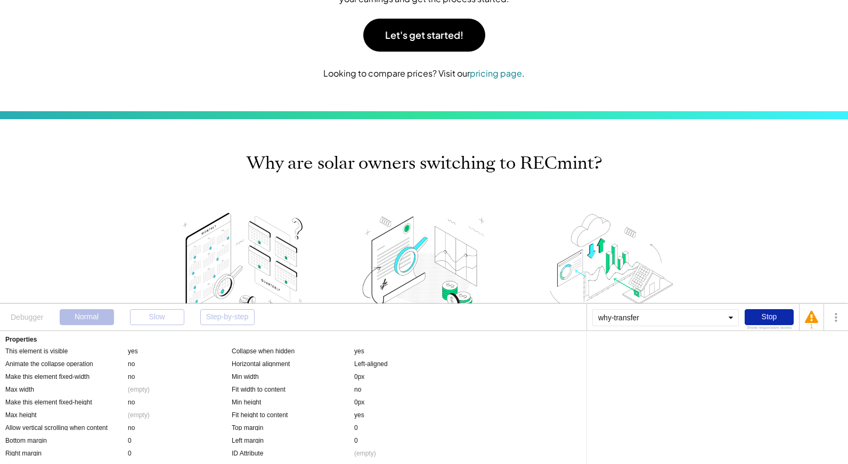
scroll to position [0, 0]
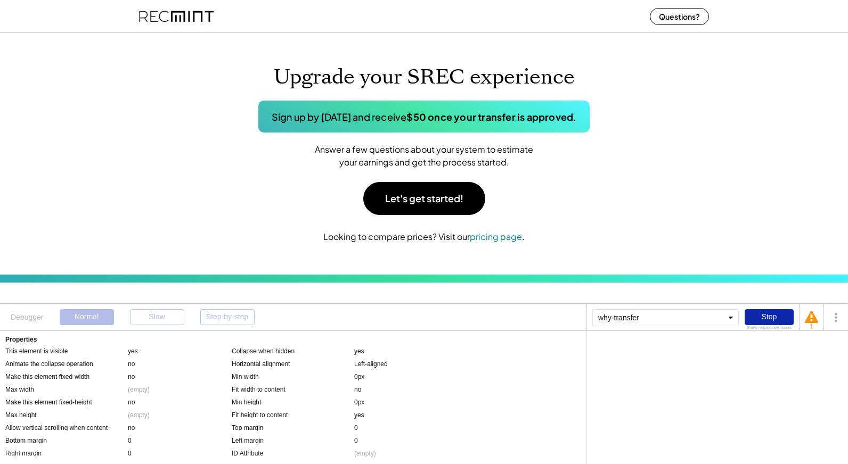
click at [659, 322] on div "why-transfer" at bounding box center [665, 317] width 146 height 17
type input "**********"
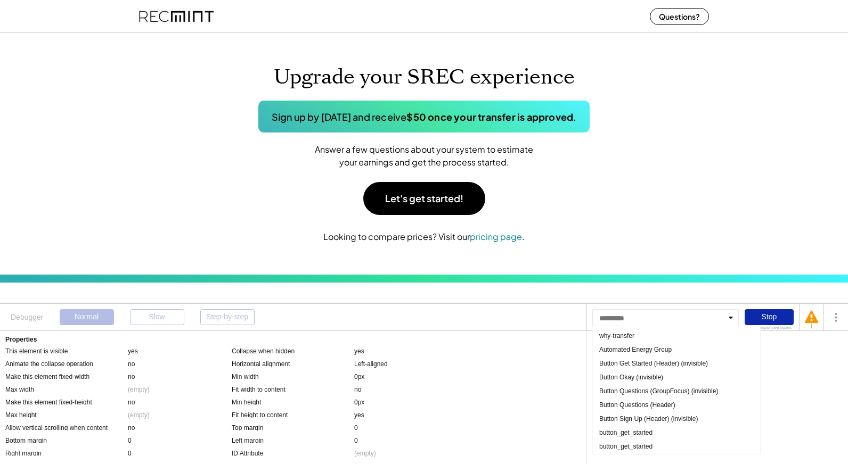
click at [664, 319] on div at bounding box center [665, 317] width 146 height 17
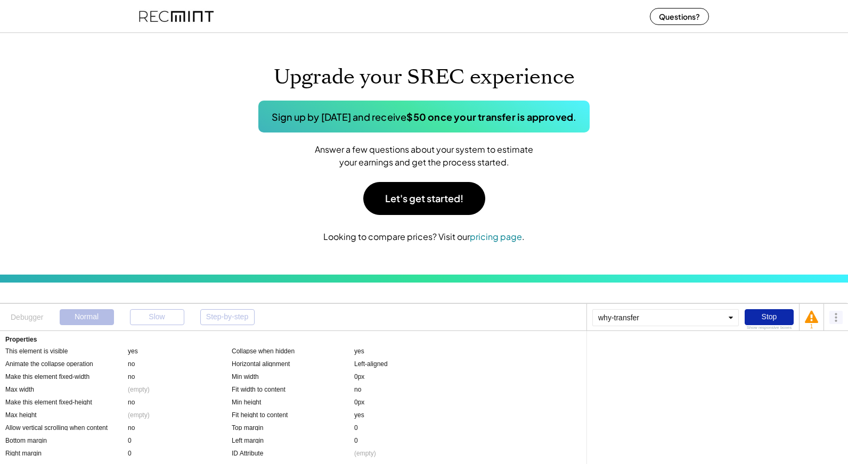
click at [831, 318] on div at bounding box center [835, 317] width 13 height 13
click at [774, 274] on div "Open Page in Editor Disable Debugger Mode" at bounding box center [796, 290] width 100 height 34
click at [775, 281] on span "Open Page in Editor" at bounding box center [787, 282] width 58 height 7
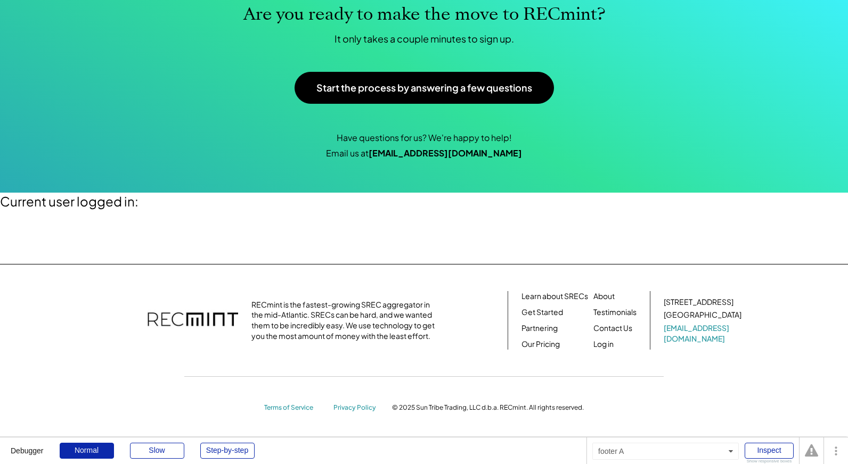
scroll to position [1605, 0]
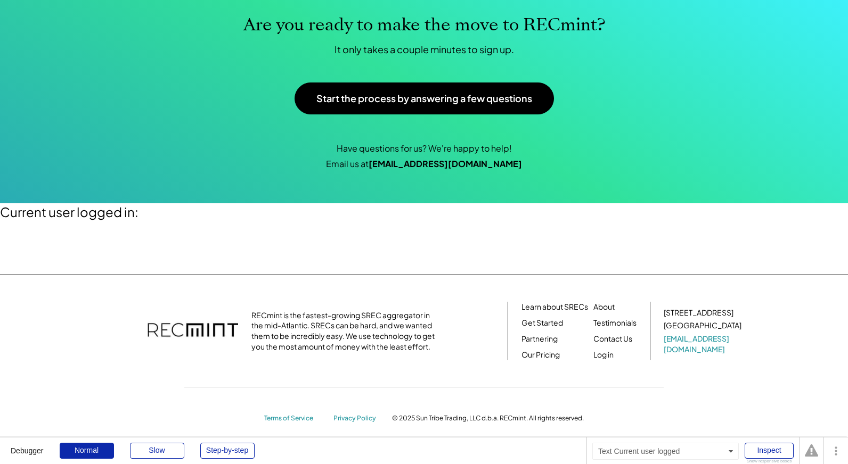
drag, startPoint x: 165, startPoint y: 220, endPoint x: 139, endPoint y: 219, distance: 25.0
click at [763, 447] on div "Inspect" at bounding box center [768, 451] width 49 height 16
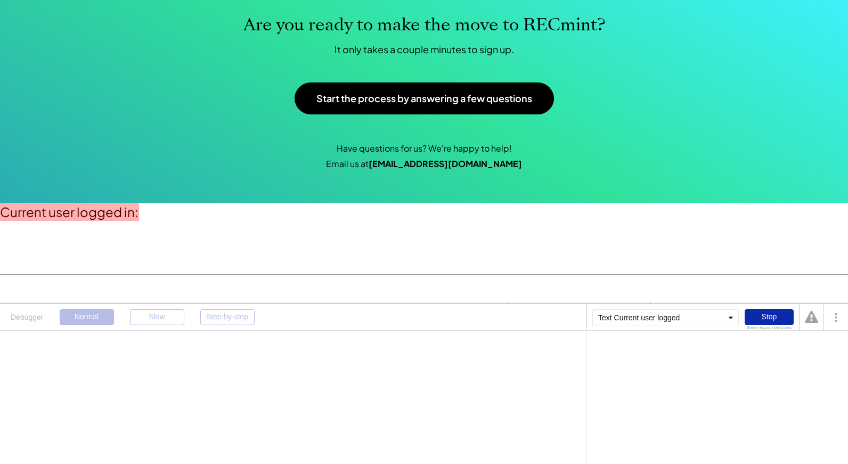
click at [106, 215] on div "Current user logged in:" at bounding box center [69, 212] width 138 height 18
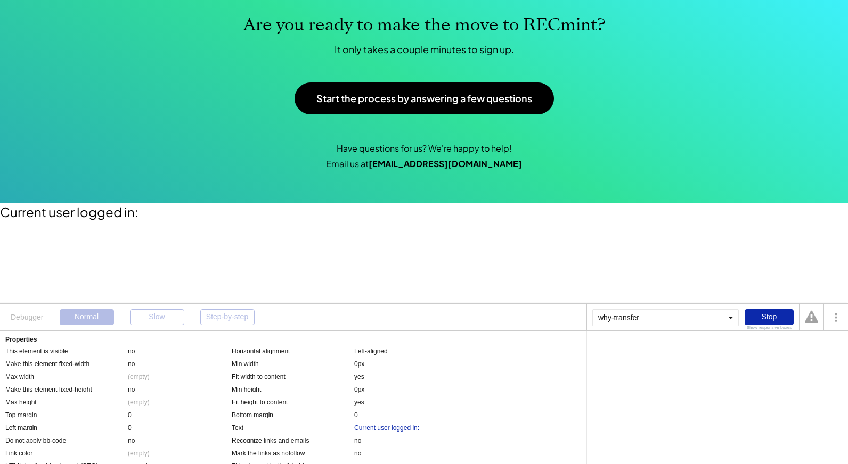
click at [605, 313] on div "why-transfer" at bounding box center [665, 317] width 146 height 17
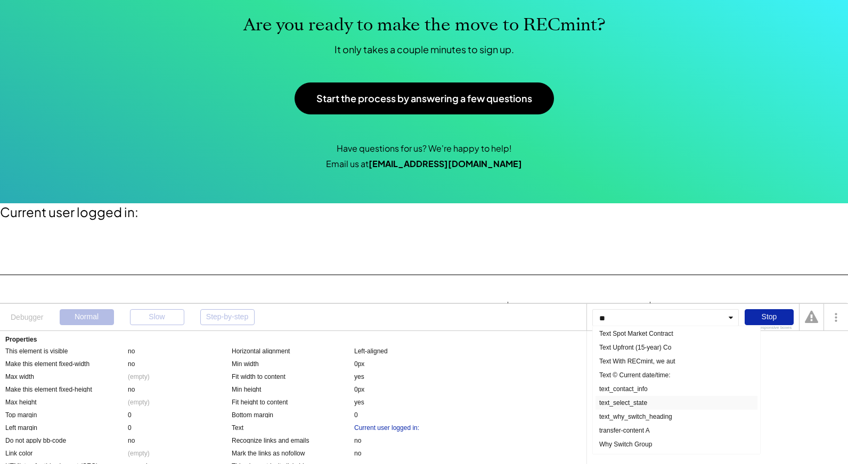
scroll to position [0, 0]
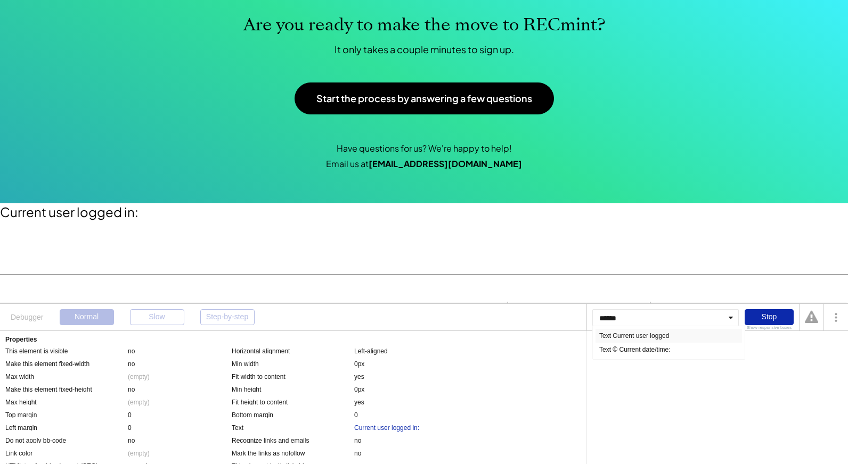
type input "******"
click at [662, 338] on div "Text Current user logged" at bounding box center [668, 336] width 146 height 14
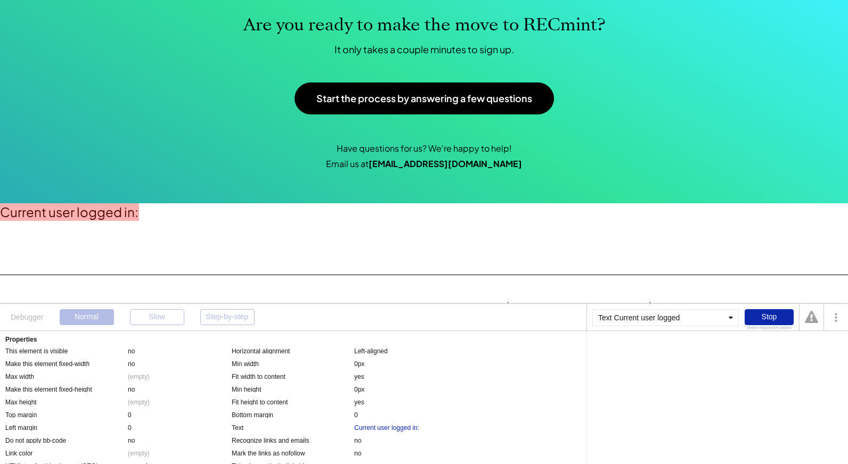
click at [102, 215] on div "Current user logged in:" at bounding box center [69, 212] width 138 height 18
click at [405, 431] on div "Current user logged in:" at bounding box center [386, 428] width 65 height 9
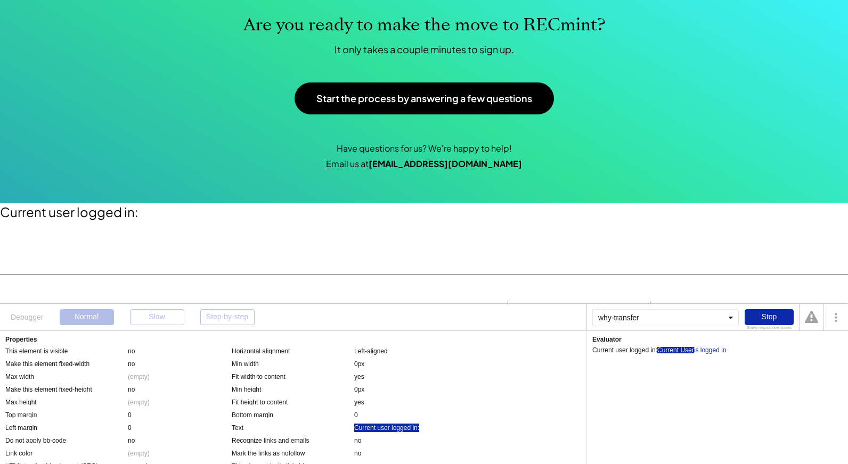
click at [675, 349] on div "Current User" at bounding box center [675, 350] width 37 height 6
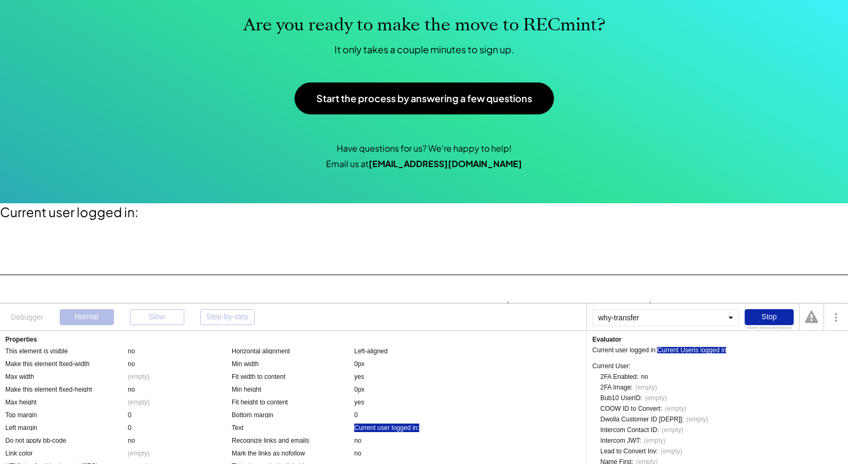
click at [711, 347] on div "is logged in" at bounding box center [710, 350] width 32 height 6
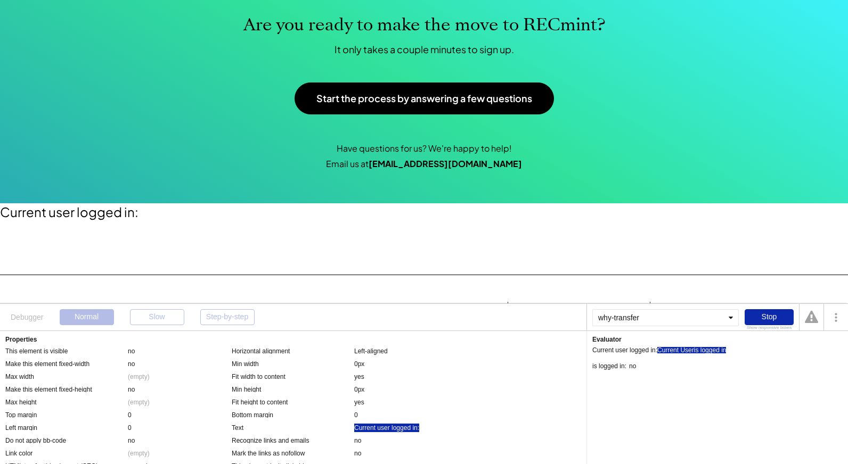
click at [675, 351] on div "Current User" at bounding box center [675, 350] width 37 height 6
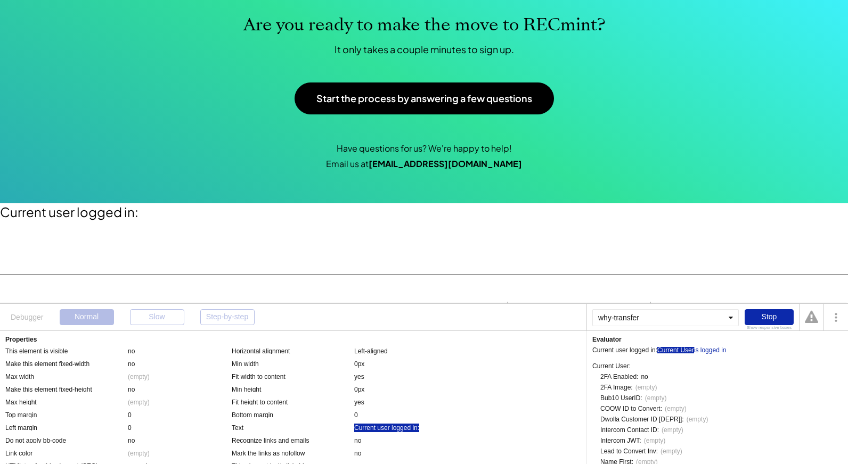
click at [710, 354] on div "Current User: This user is a user without an ID, created when no cookies were a…" at bounding box center [717, 464] width 250 height 221
click at [711, 348] on div "is logged in" at bounding box center [710, 350] width 32 height 6
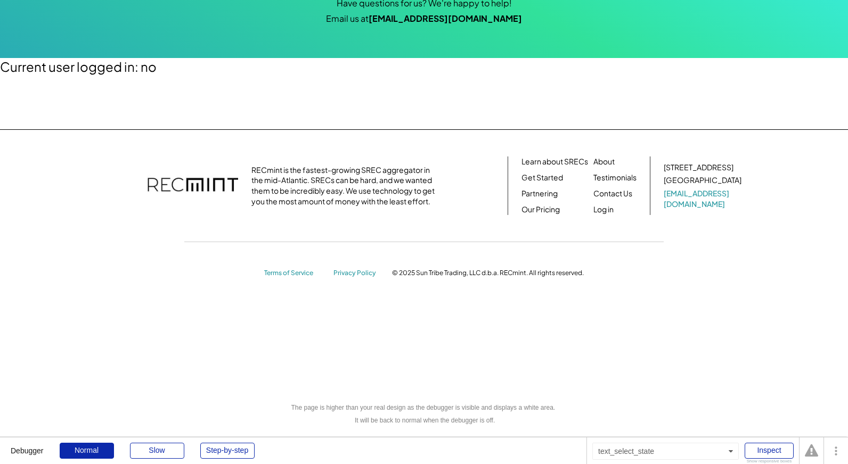
scroll to position [1751, 0]
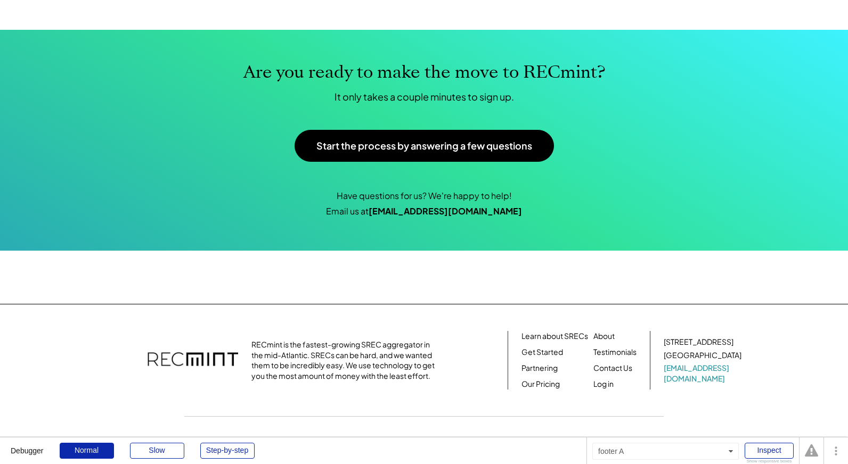
scroll to position [1557, 0]
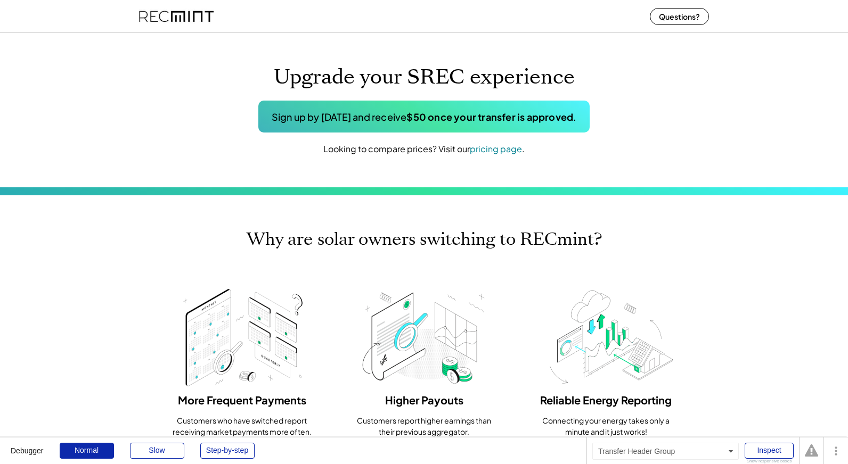
click at [744, 154] on div "Upgrade your SREC experience Sign up by November 15th and receive $50 once your…" at bounding box center [424, 110] width 848 height 154
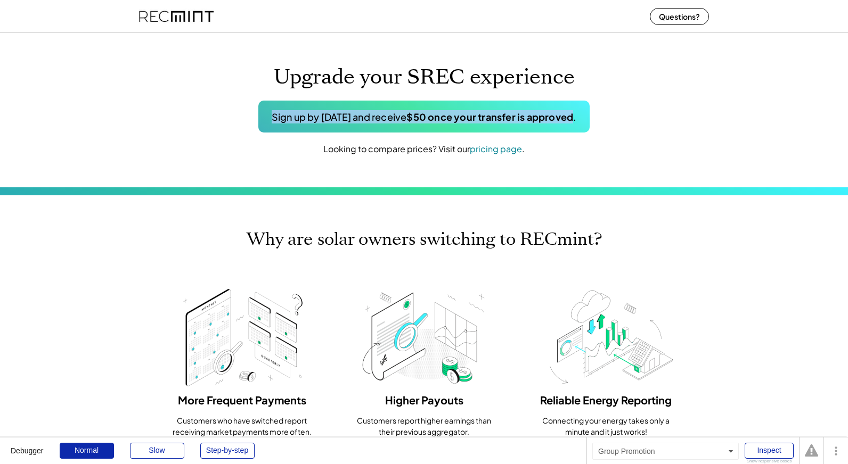
drag, startPoint x: 595, startPoint y: 117, endPoint x: 248, endPoint y: 120, distance: 347.1
click at [258, 120] on div "Sign up by November 15th and receive $50 once your transfer is approved ." at bounding box center [424, 117] width 332 height 32
copy div "Sign up by November 15th and receive $50 once your transfer is approved"
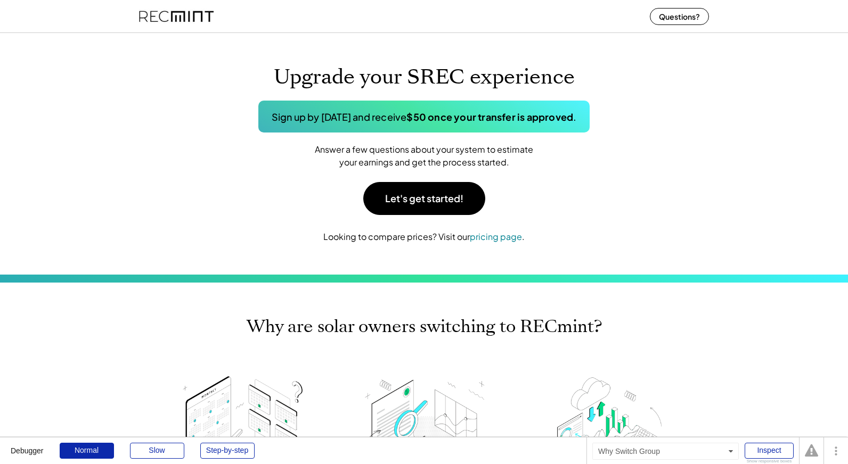
click at [685, 283] on div "Why are solar owners switching to RECmint? More Frequent Payments Customers who…" at bounding box center [424, 430] width 848 height 295
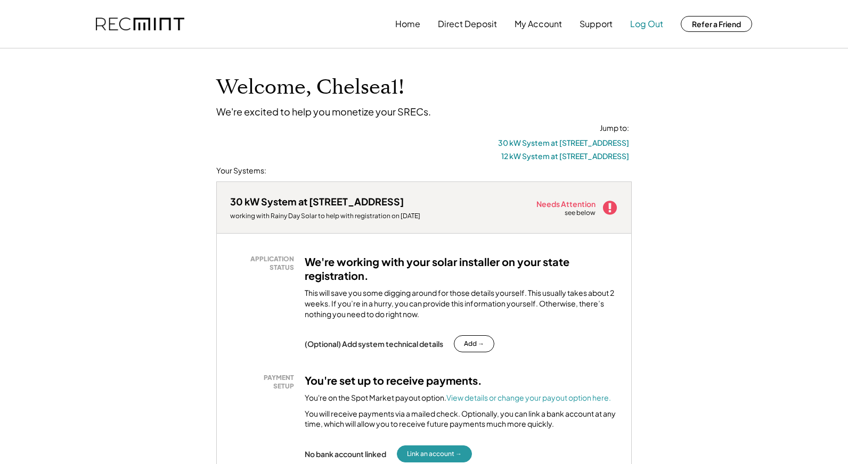
click at [660, 21] on button "Log Out" at bounding box center [646, 23] width 33 height 21
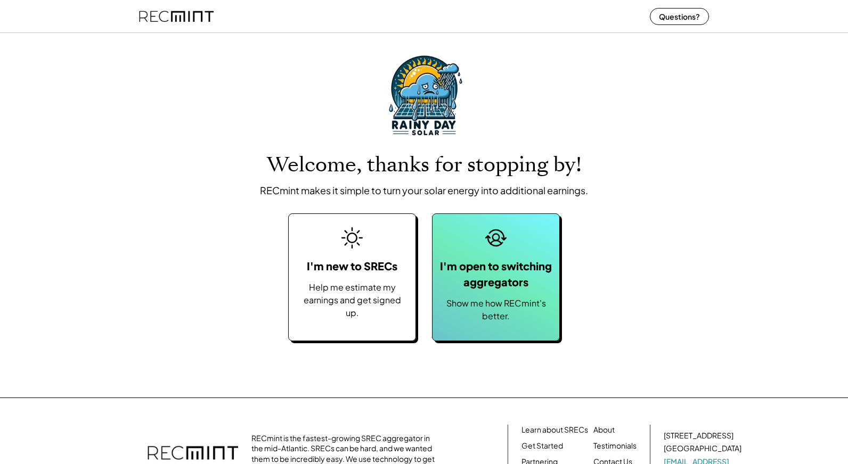
click at [456, 265] on div "I'm open to switching aggregators" at bounding box center [496, 274] width 116 height 32
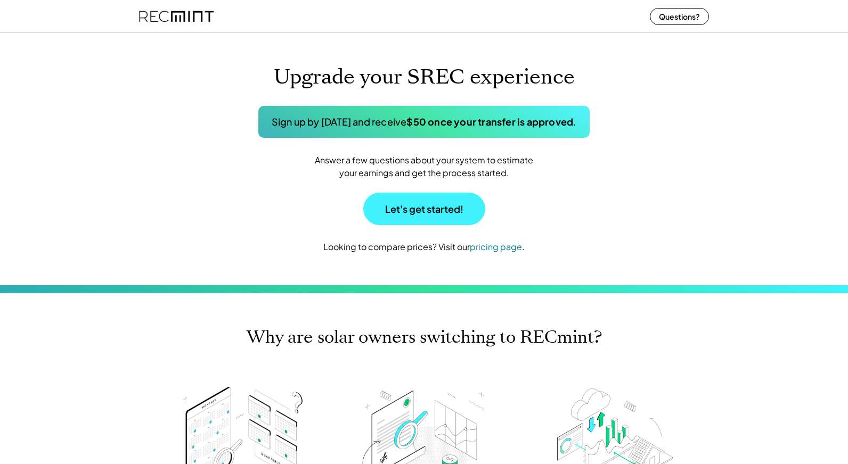
click at [416, 207] on button "Let's get started!" at bounding box center [424, 209] width 122 height 32
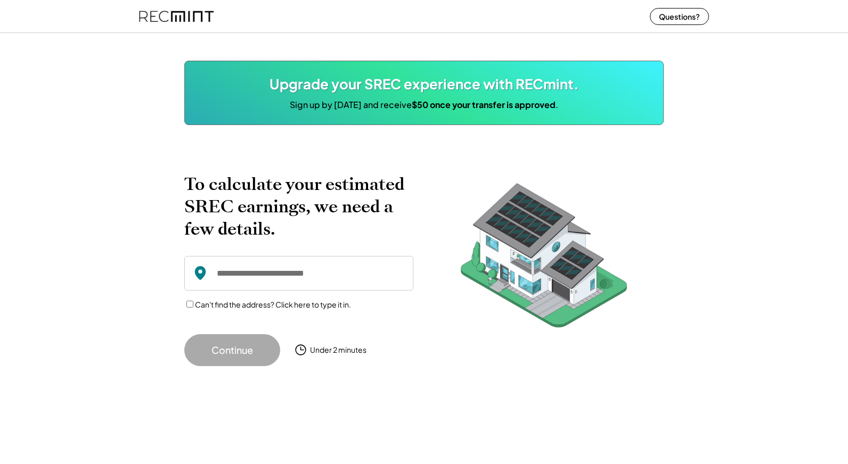
click at [132, 73] on div "Upgrade your SREC experience with RECmint. Sign up by [DATE] and receive $50 on…" at bounding box center [424, 247] width 848 height 436
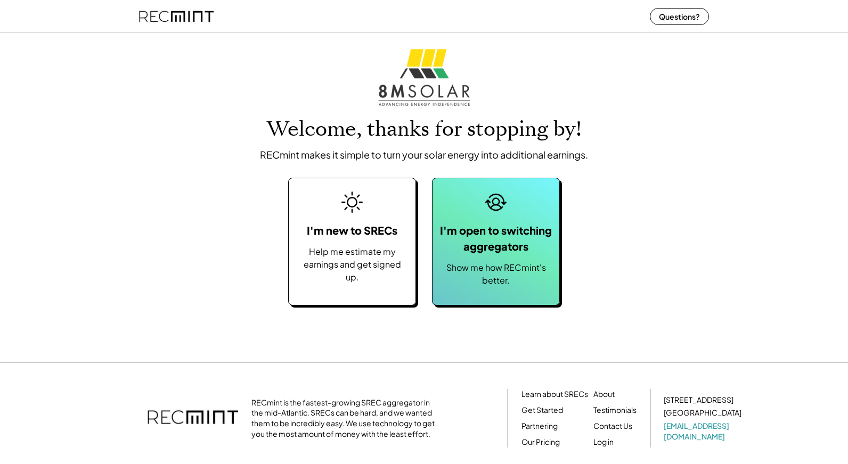
click at [489, 238] on div "I'm open to switching aggregators" at bounding box center [496, 239] width 116 height 32
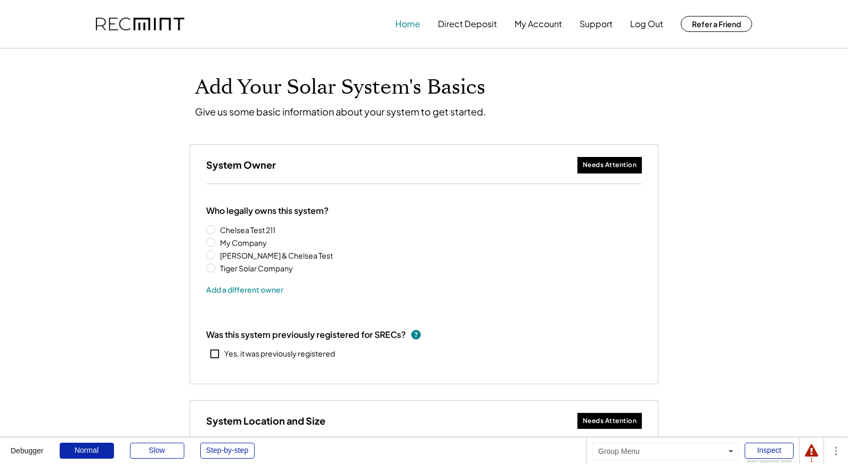
click at [414, 25] on button "Home" at bounding box center [407, 23] width 25 height 21
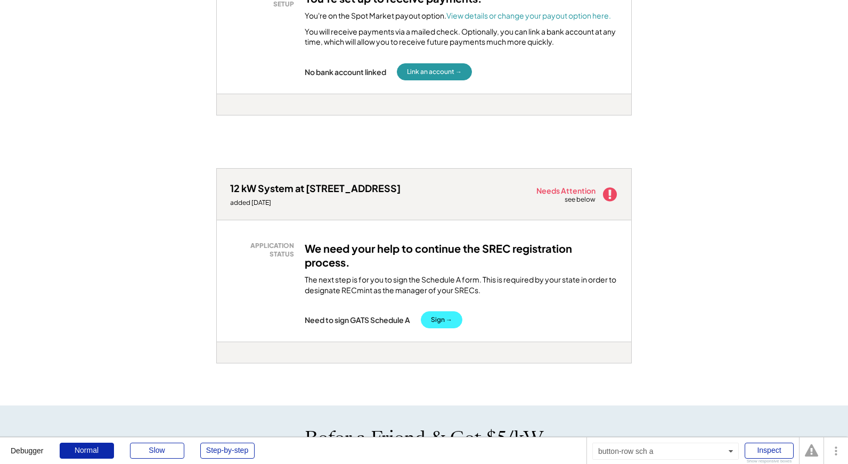
scroll to position [393, 0]
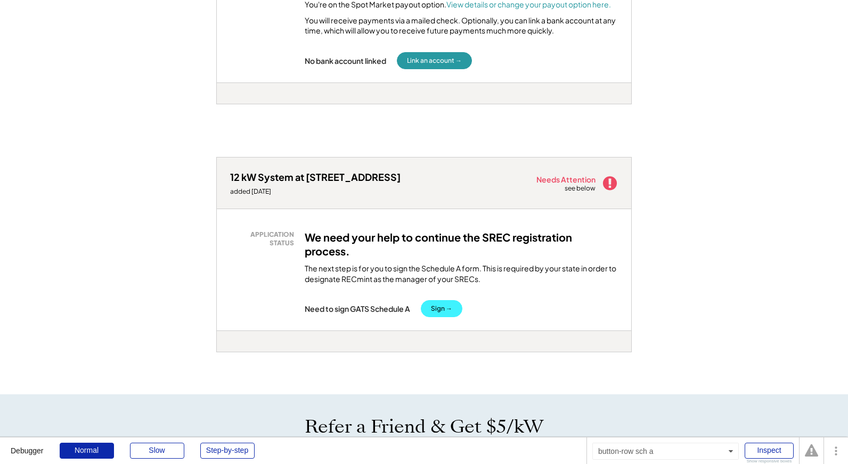
click at [441, 303] on button "Sign →" at bounding box center [442, 308] width 42 height 17
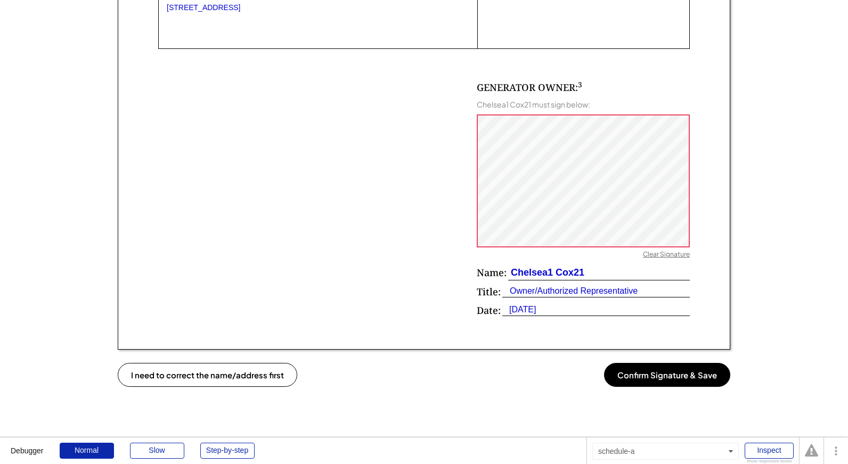
scroll to position [712, 0]
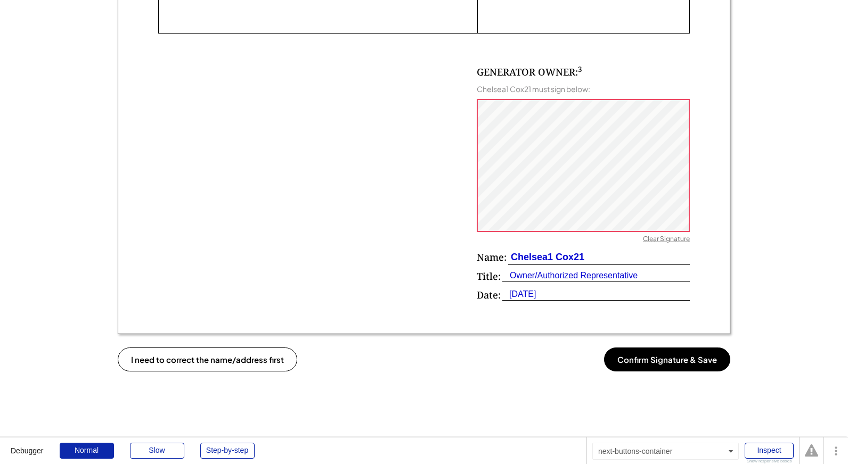
click at [668, 366] on button "Confirm Signature & Save" at bounding box center [667, 360] width 126 height 24
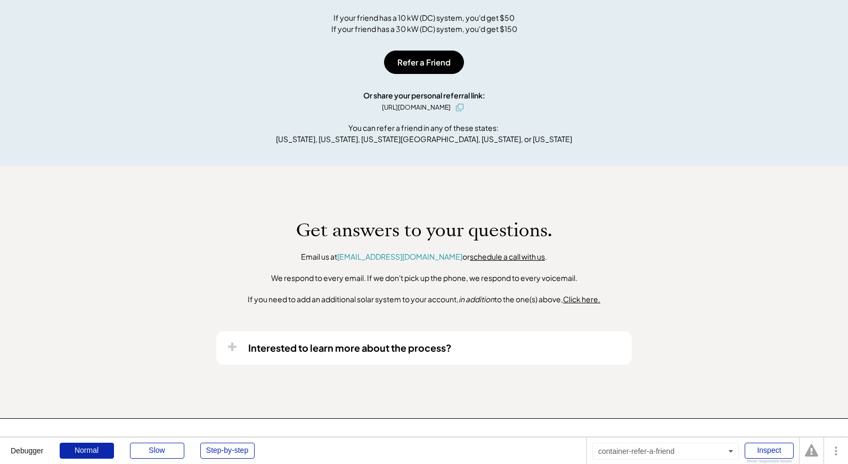
scroll to position [974, 0]
click at [587, 301] on u "Click here." at bounding box center [581, 299] width 37 height 10
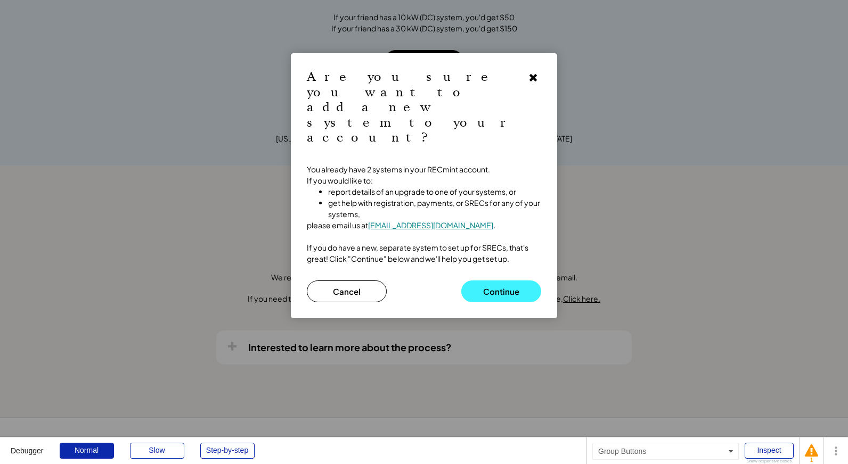
click at [485, 281] on button "Continue" at bounding box center [501, 292] width 80 height 22
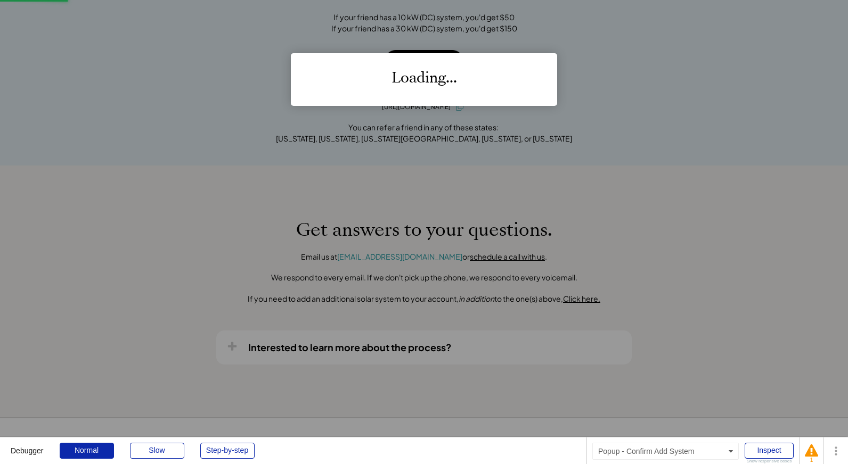
scroll to position [1222, 0]
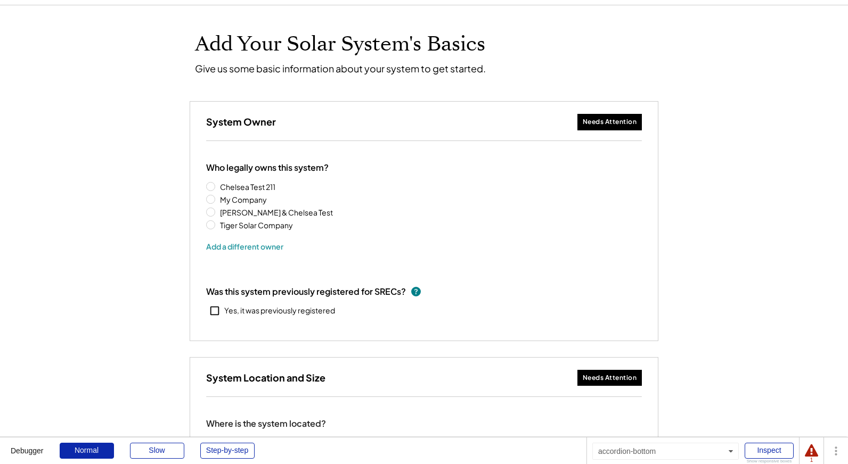
scroll to position [45, 0]
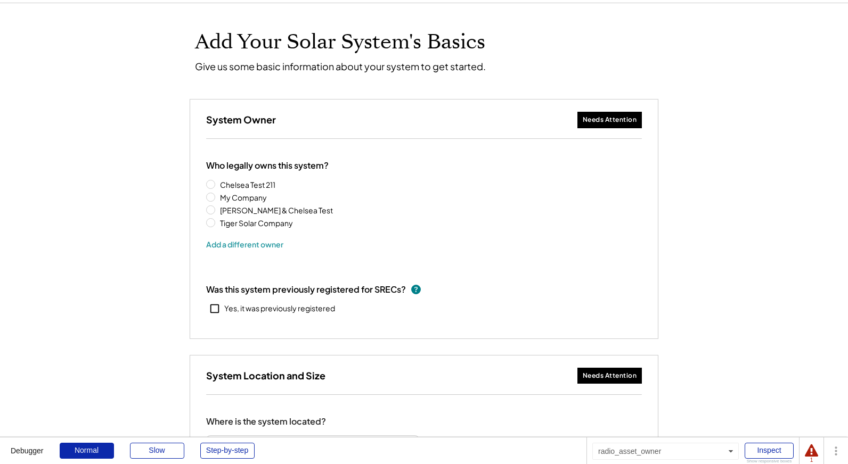
click at [231, 208] on label "[PERSON_NAME] & Chelsea Test" at bounding box center [276, 210] width 119 height 7
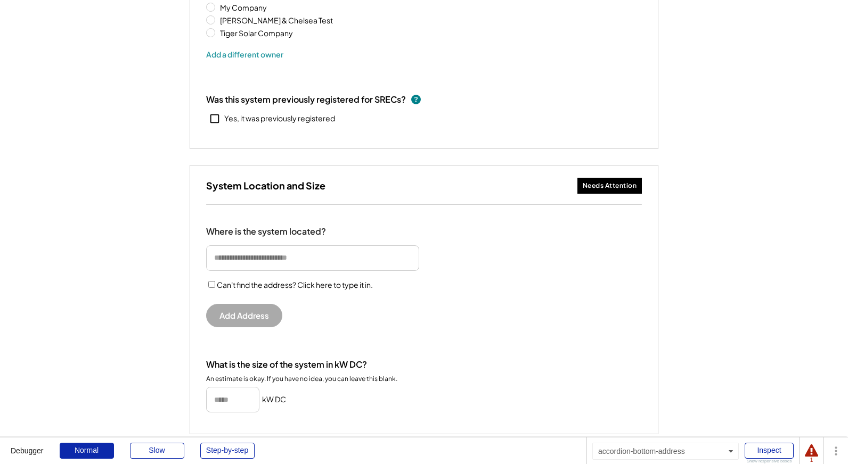
scroll to position [236, 0]
click at [268, 261] on input "input" at bounding box center [312, 257] width 213 height 26
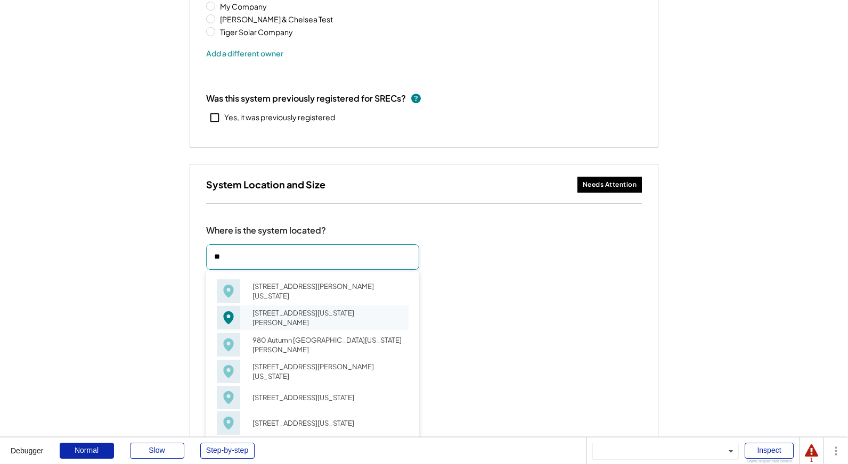
click at [275, 307] on div "980 Aspen Dr Virginia Beach, VA 23464" at bounding box center [326, 318] width 163 height 24
type input "**********"
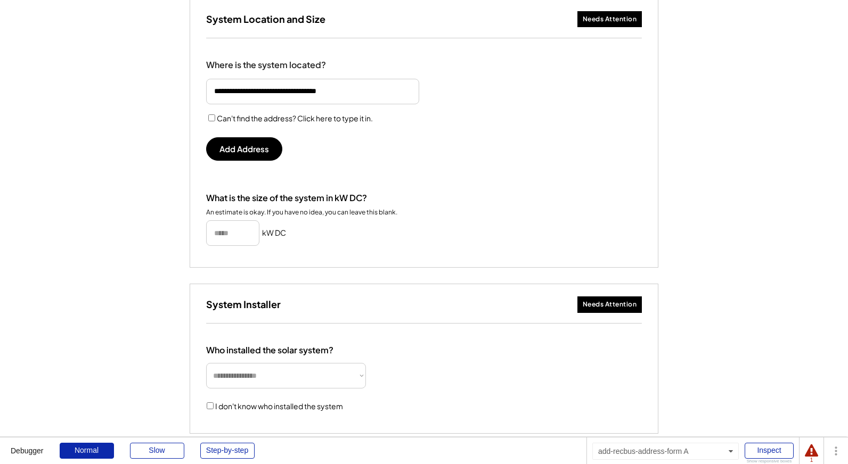
scroll to position [403, 0]
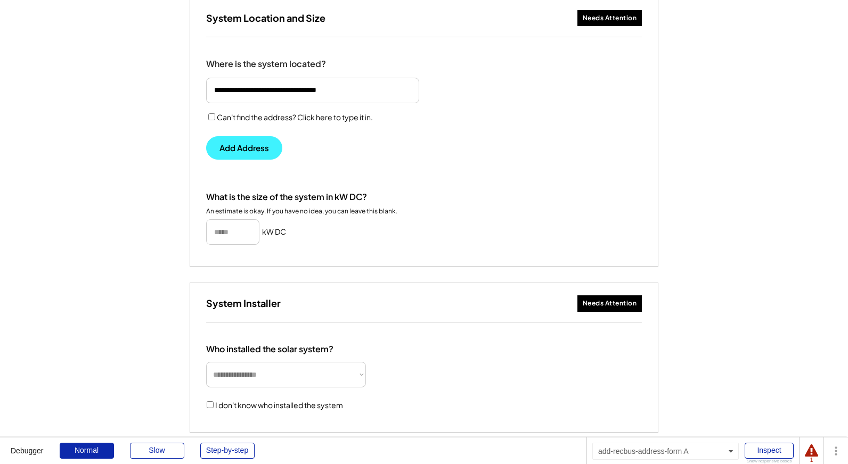
click at [248, 158] on button "Add Address" at bounding box center [244, 147] width 76 height 23
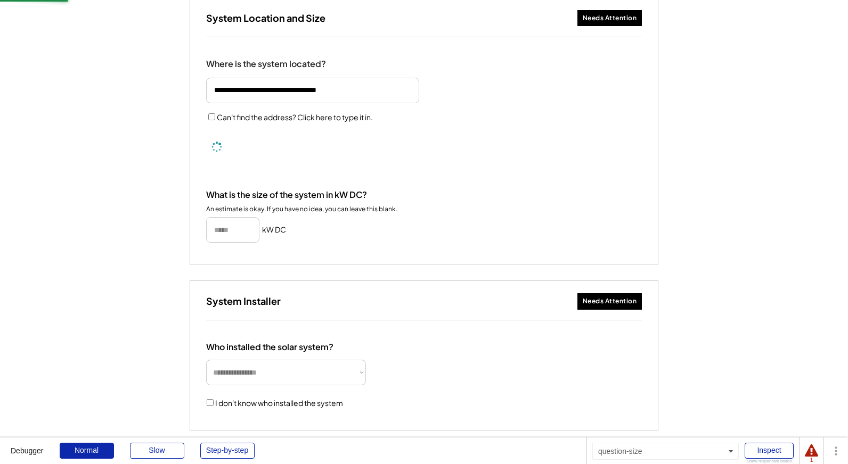
click at [227, 233] on input "input" at bounding box center [232, 230] width 53 height 26
type input "******"
click at [111, 248] on div "Add Your Solar System's Basics Give us some basic information about your system…" at bounding box center [424, 104] width 848 height 918
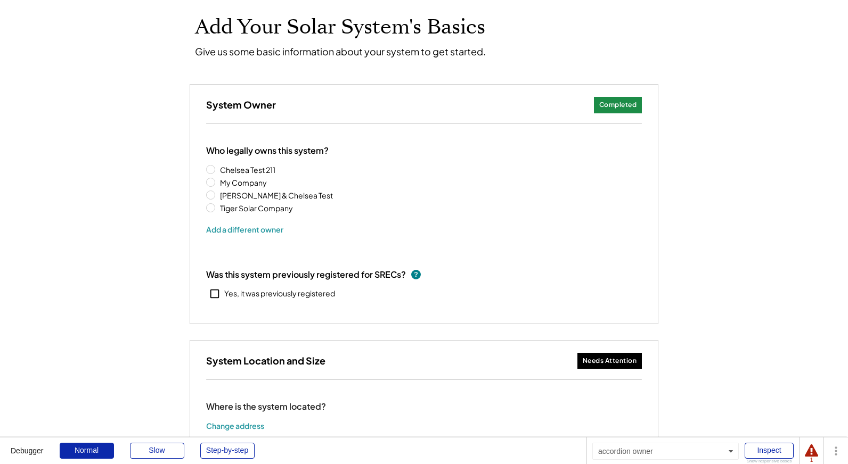
scroll to position [61, 0]
click at [210, 295] on use at bounding box center [214, 293] width 9 height 9
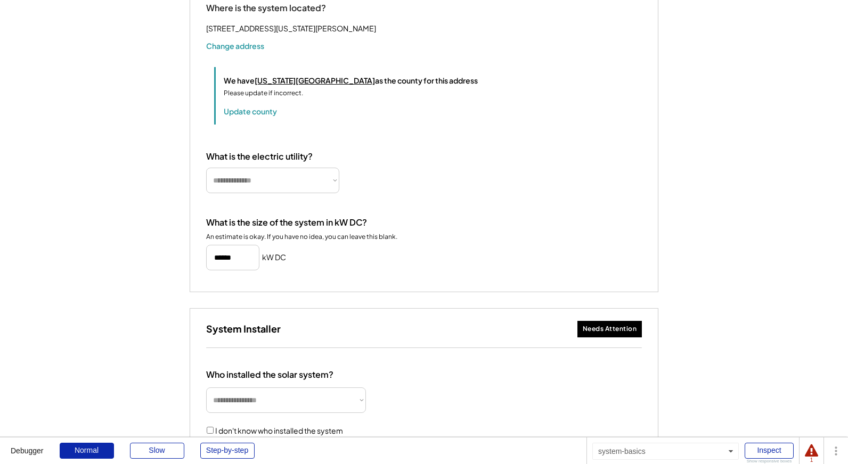
scroll to position [464, 0]
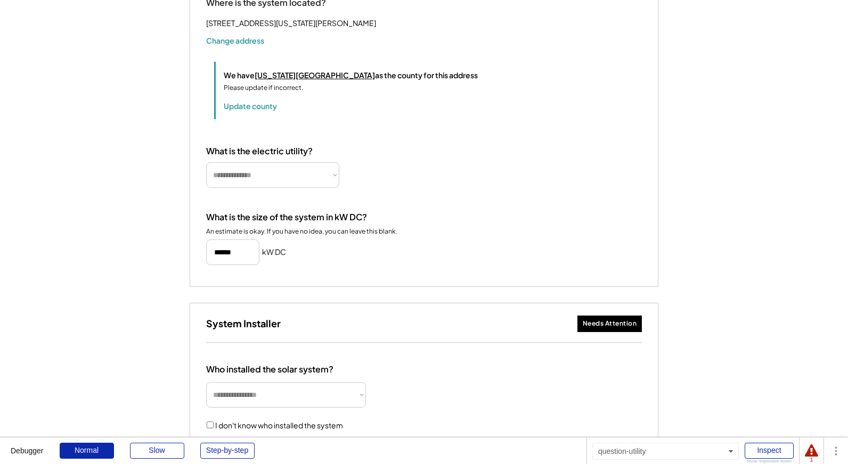
click at [274, 188] on select "**********" at bounding box center [272, 175] width 133 height 26
select select "**********"
click at [206, 175] on select "**********" at bounding box center [272, 175] width 133 height 26
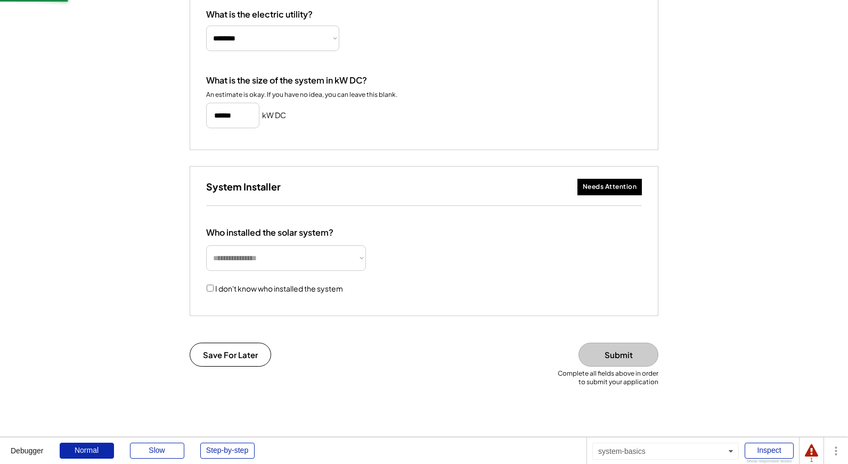
scroll to position [613, 0]
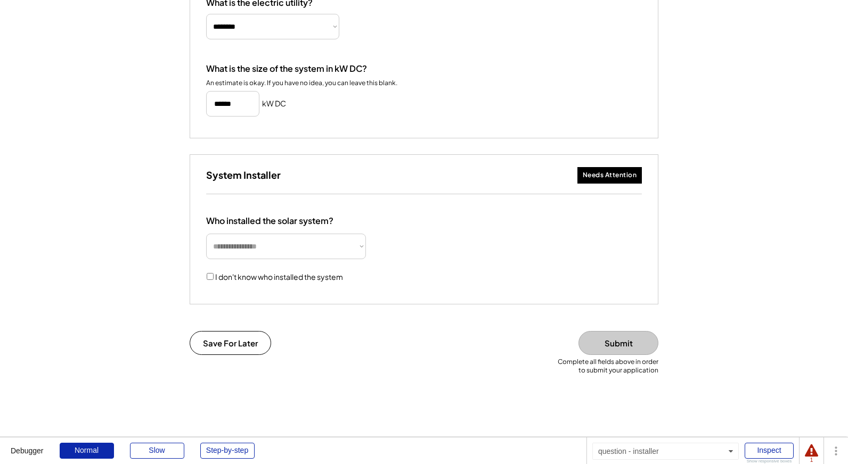
click at [242, 259] on select "**********" at bounding box center [286, 247] width 160 height 26
select select "**********"
click at [206, 247] on select "**********" at bounding box center [286, 247] width 160 height 26
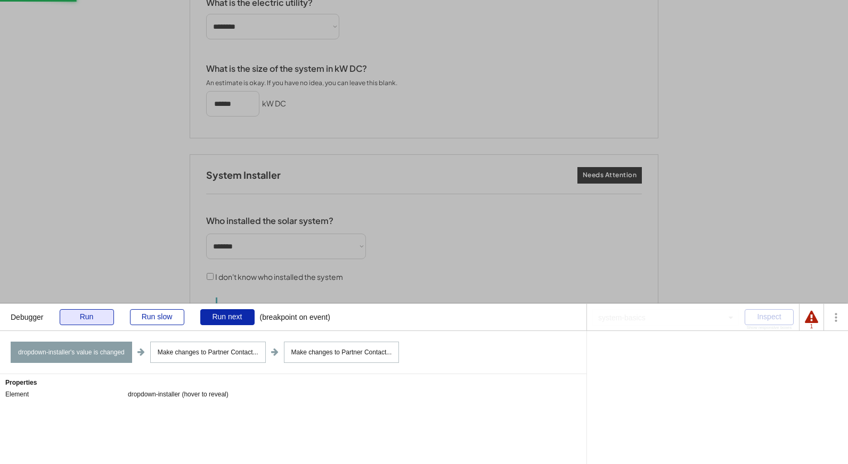
click at [92, 317] on div "Run" at bounding box center [87, 317] width 54 height 16
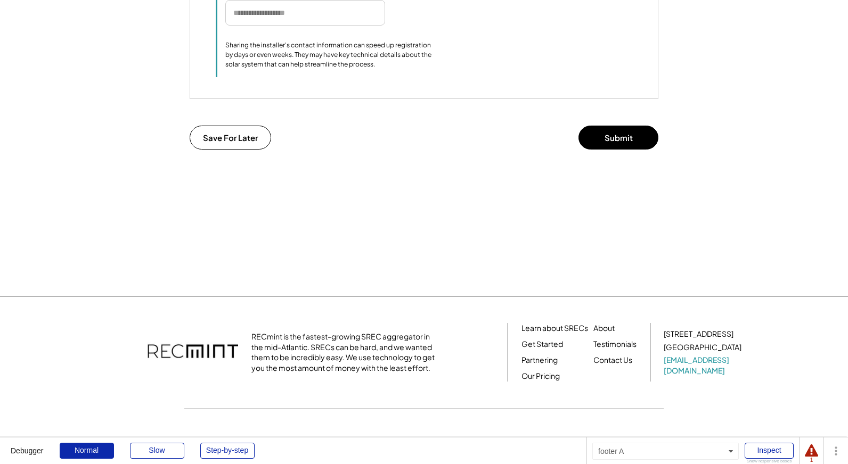
scroll to position [1016, 0]
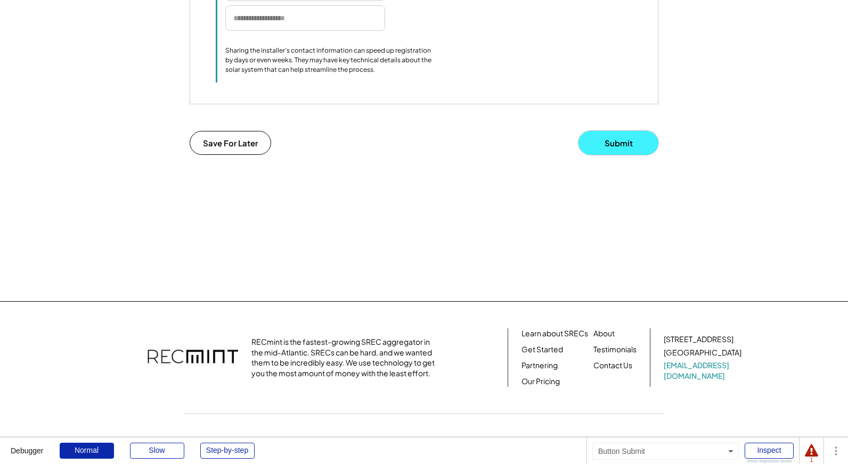
click at [626, 155] on button "Submit" at bounding box center [618, 143] width 80 height 24
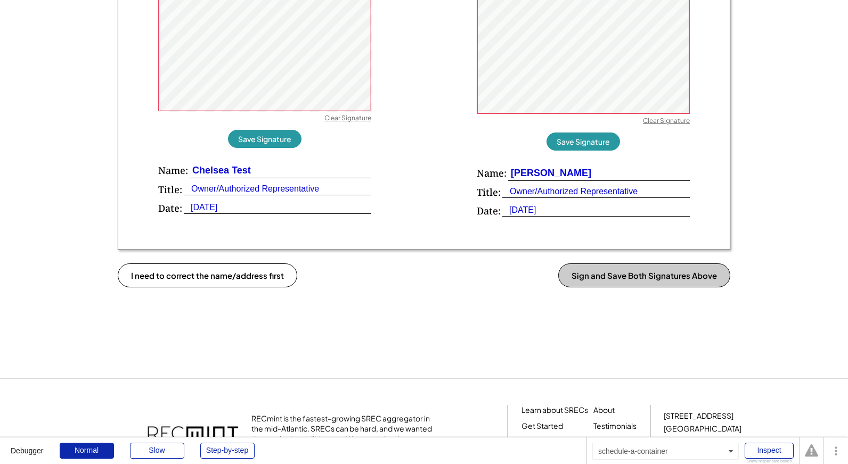
scroll to position [832, 0]
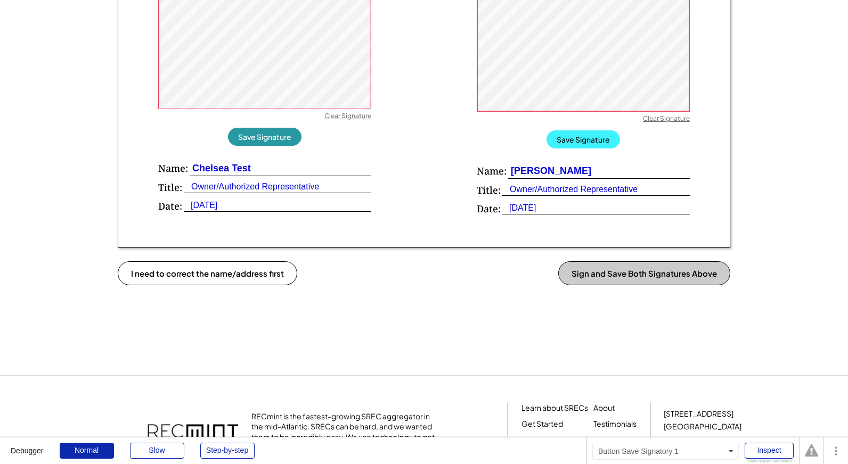
click at [582, 137] on button "Save Signature" at bounding box center [582, 139] width 73 height 18
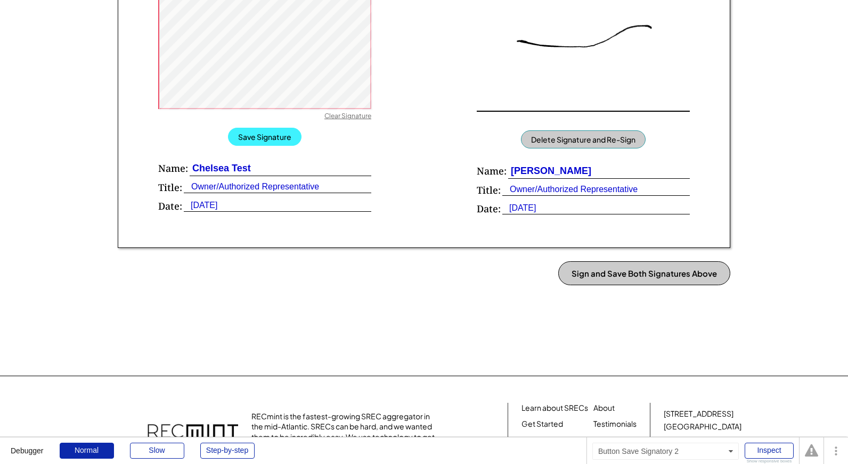
click at [259, 139] on button "Save Signature" at bounding box center [264, 137] width 73 height 18
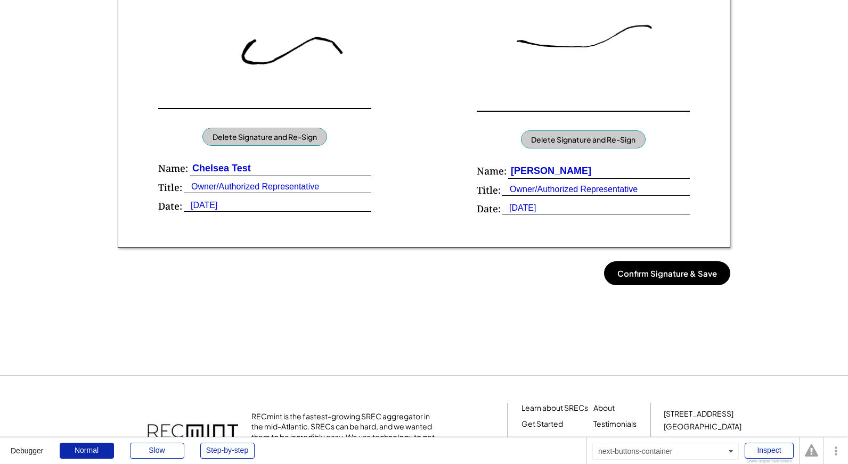
click at [684, 277] on button "Confirm Signature & Save" at bounding box center [667, 273] width 126 height 24
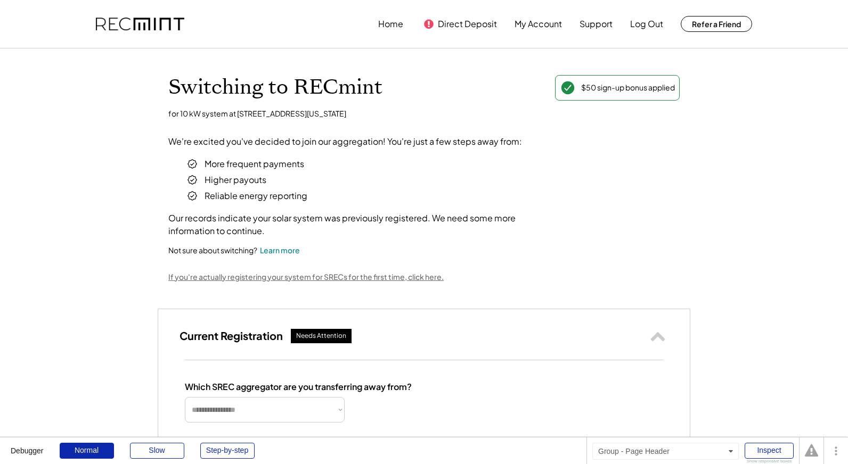
click at [341, 257] on div "Switching to RECmint $50 sign-up bonus applied for 10 kW system at 980 Aspen Dr…" at bounding box center [424, 178] width 532 height 207
click at [287, 249] on div "Learn more" at bounding box center [280, 250] width 40 height 11
click at [275, 250] on div "Learn more" at bounding box center [280, 250] width 40 height 11
